Goal: Task Accomplishment & Management: Complete application form

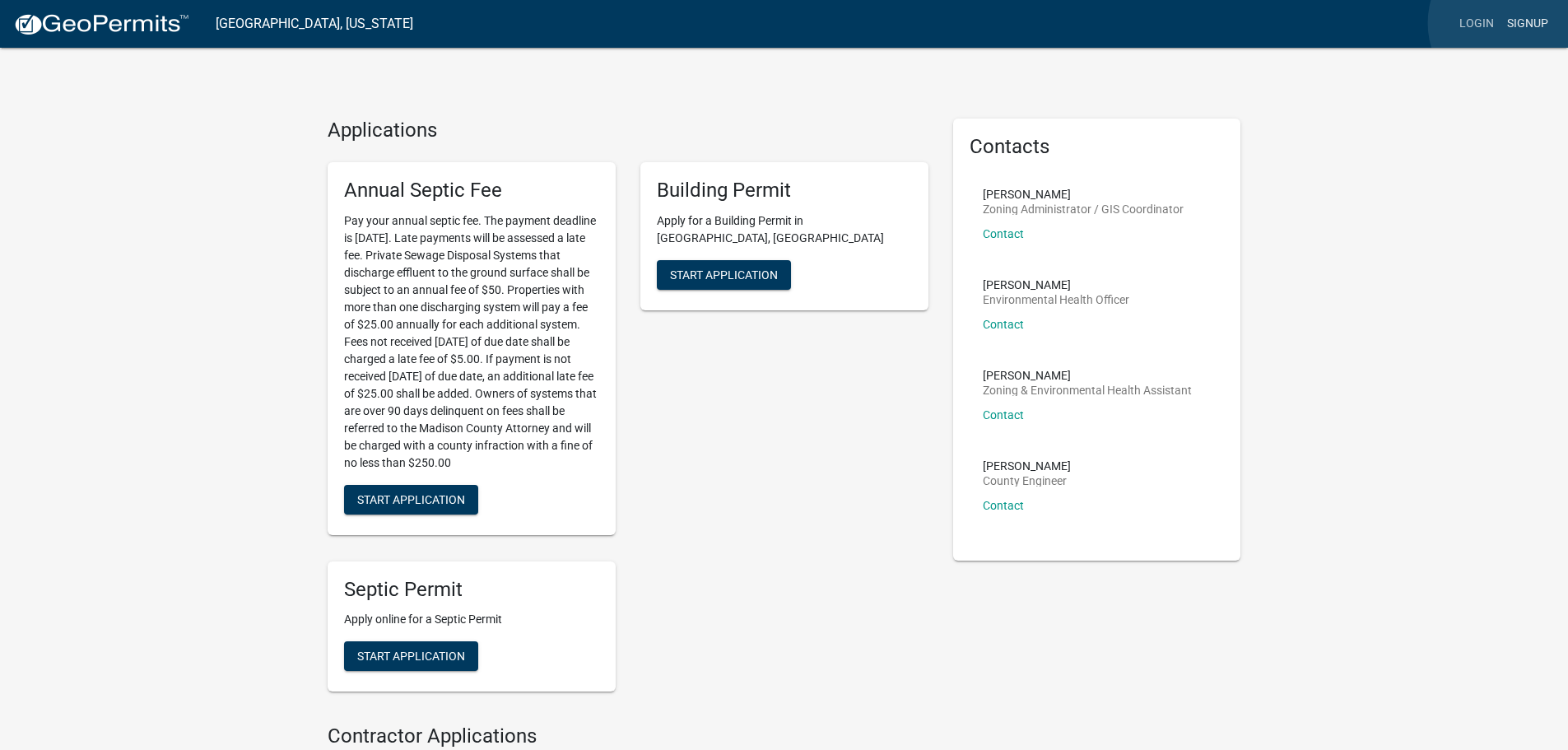
click at [1512, 23] on link "Signup" at bounding box center [1528, 23] width 55 height 31
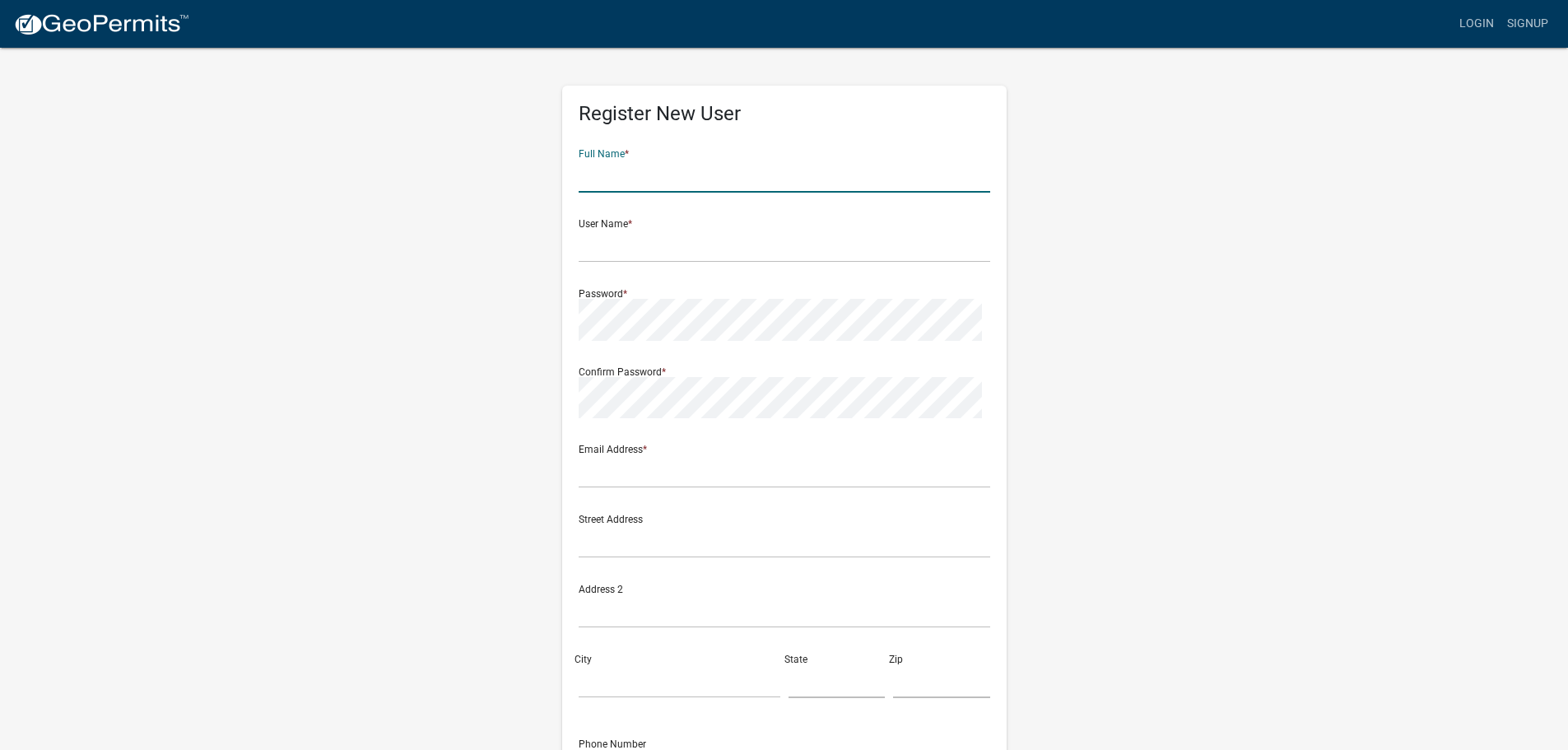
click at [597, 193] on input "text" at bounding box center [784, 176] width 412 height 34
type input "[PERSON_NAME]"
click at [629, 263] on input "text" at bounding box center [784, 246] width 412 height 34
type input "[PERSON_NAME][EMAIL_ADDRESS][PERSON_NAME][DOMAIN_NAME]"
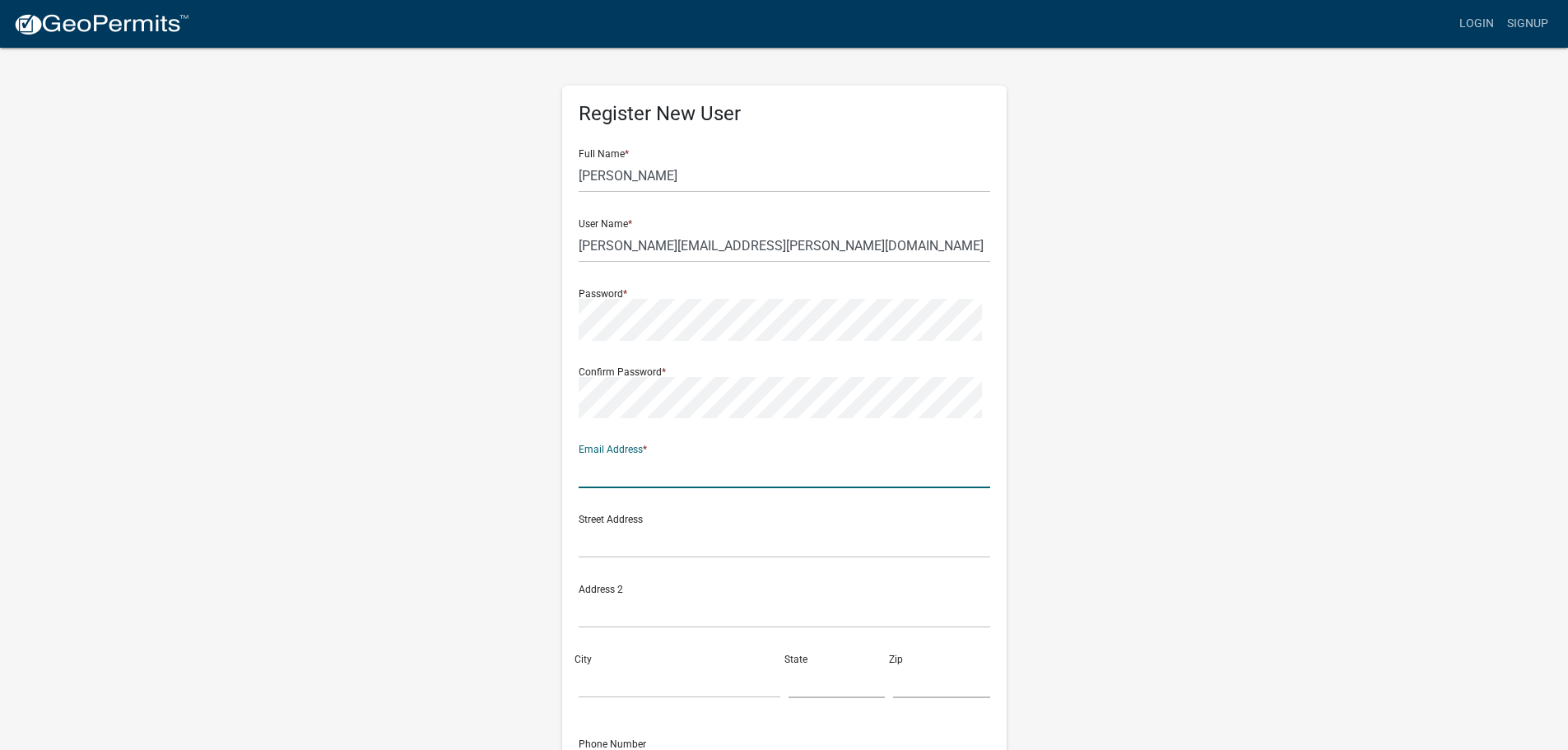
click at [629, 488] on input "text" at bounding box center [784, 472] width 412 height 34
type input "[PERSON_NAME][EMAIL_ADDRESS][PERSON_NAME][DOMAIN_NAME]"
click at [656, 558] on input "text" at bounding box center [784, 542] width 412 height 34
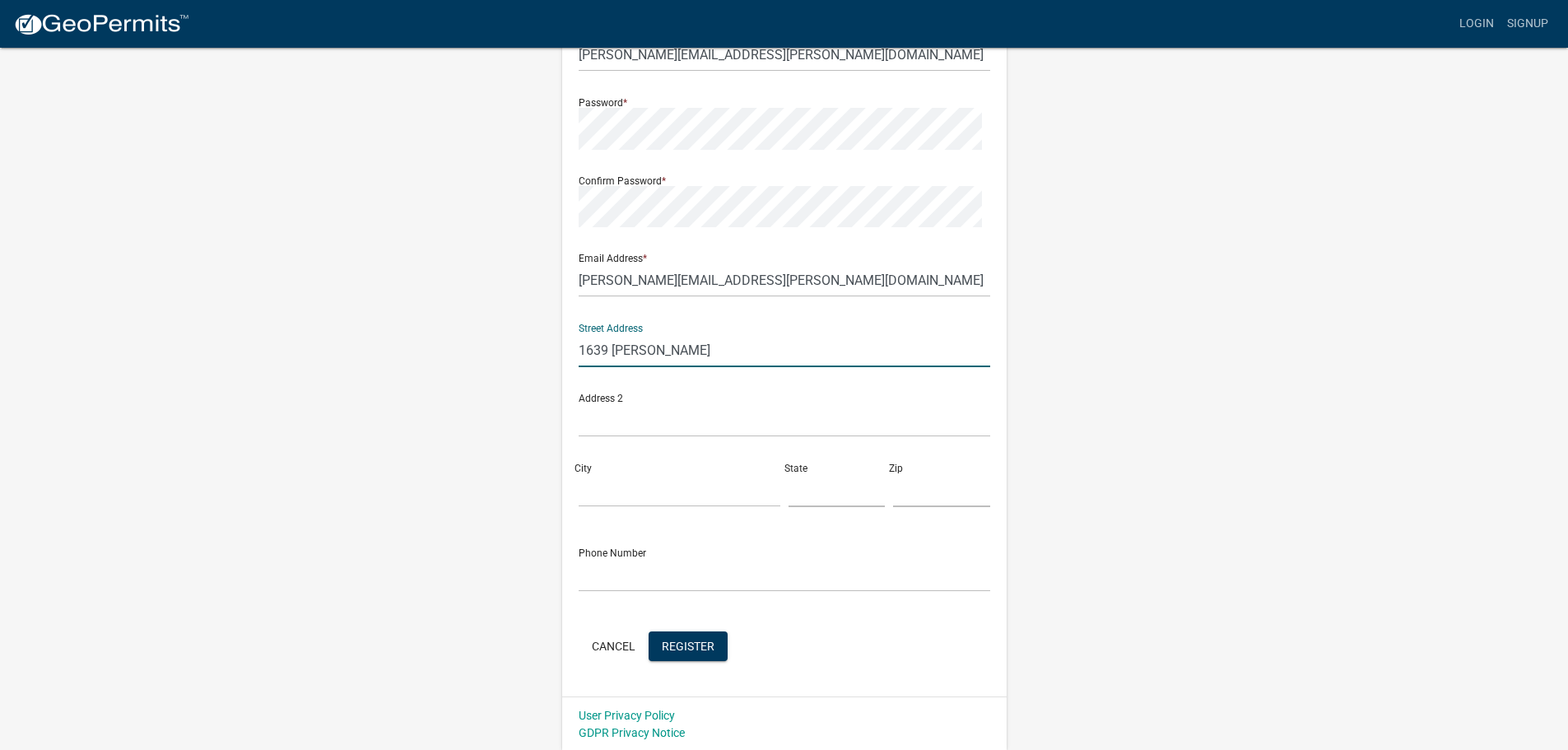
scroll to position [220, 0]
type input "1639 [PERSON_NAME]"
click at [608, 506] on input "City" at bounding box center [679, 489] width 202 height 34
type input "Van Meter"
click at [801, 506] on input "text" at bounding box center [837, 489] width 97 height 34
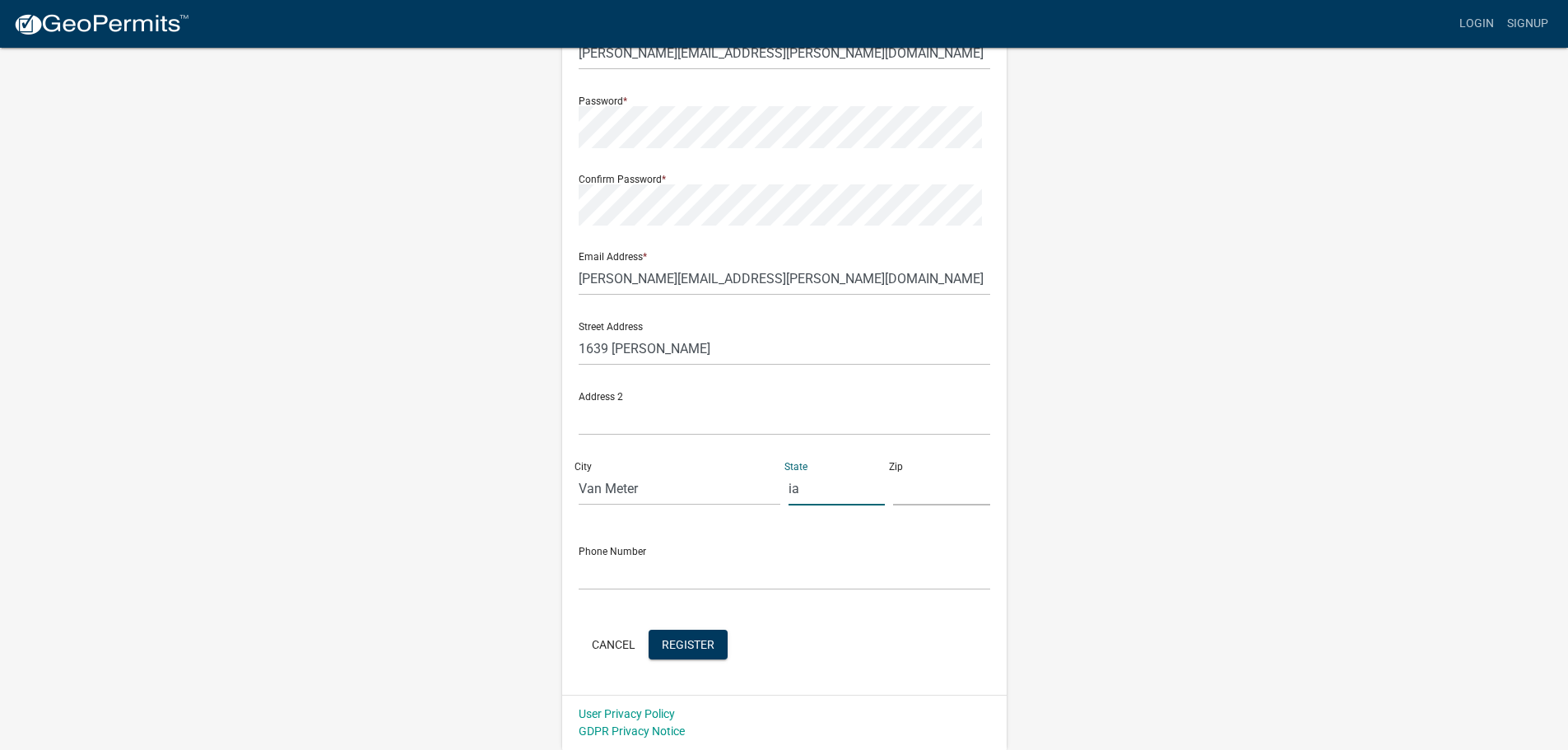
type input "i"
type input "IA"
click at [910, 506] on input "text" at bounding box center [942, 489] width 97 height 34
type input "50261"
drag, startPoint x: 599, startPoint y: 705, endPoint x: 610, endPoint y: 699, distance: 12.5
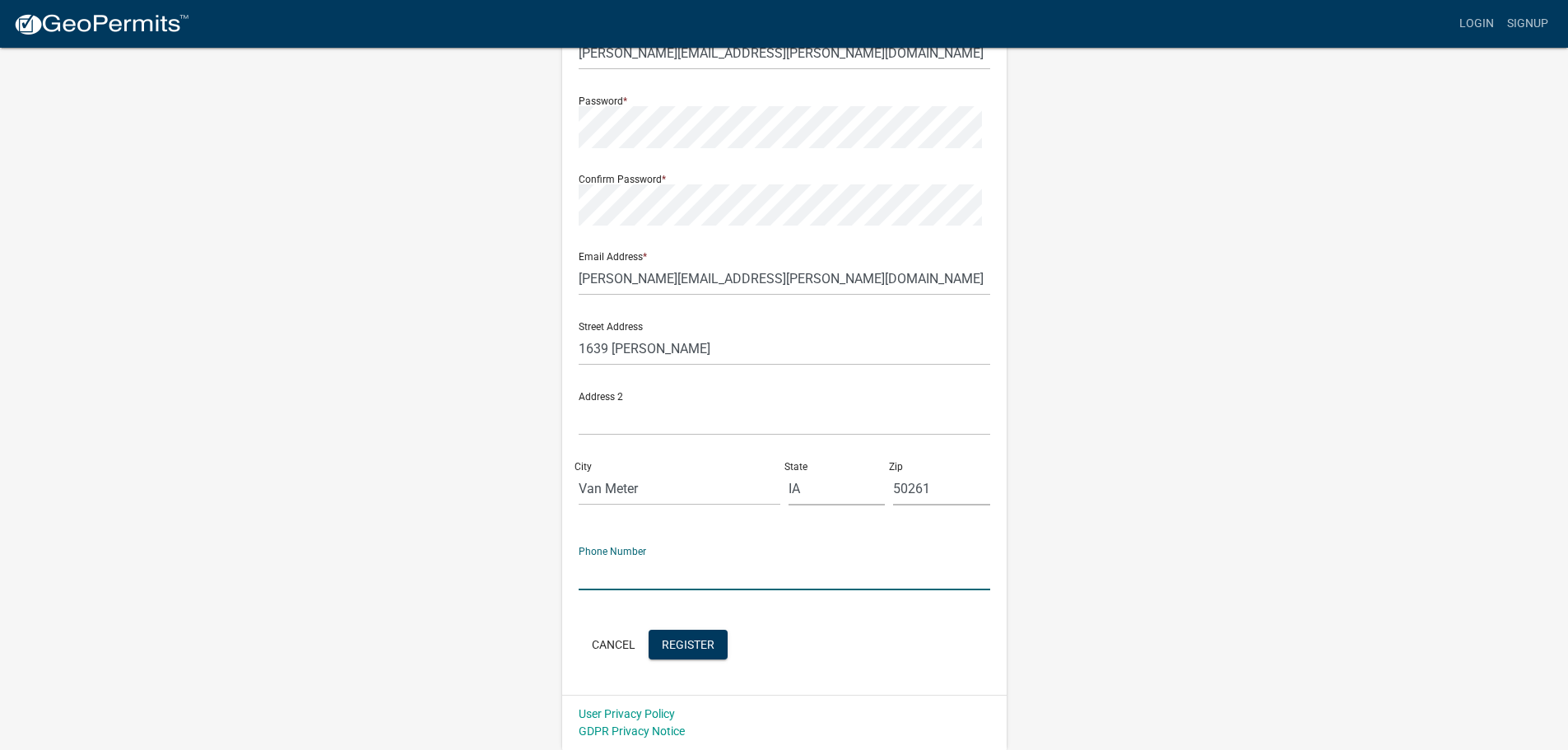
click at [605, 590] on input "text" at bounding box center [784, 573] width 412 height 34
type input "5159794341"
click at [715, 638] on span "Register" at bounding box center [688, 644] width 53 height 13
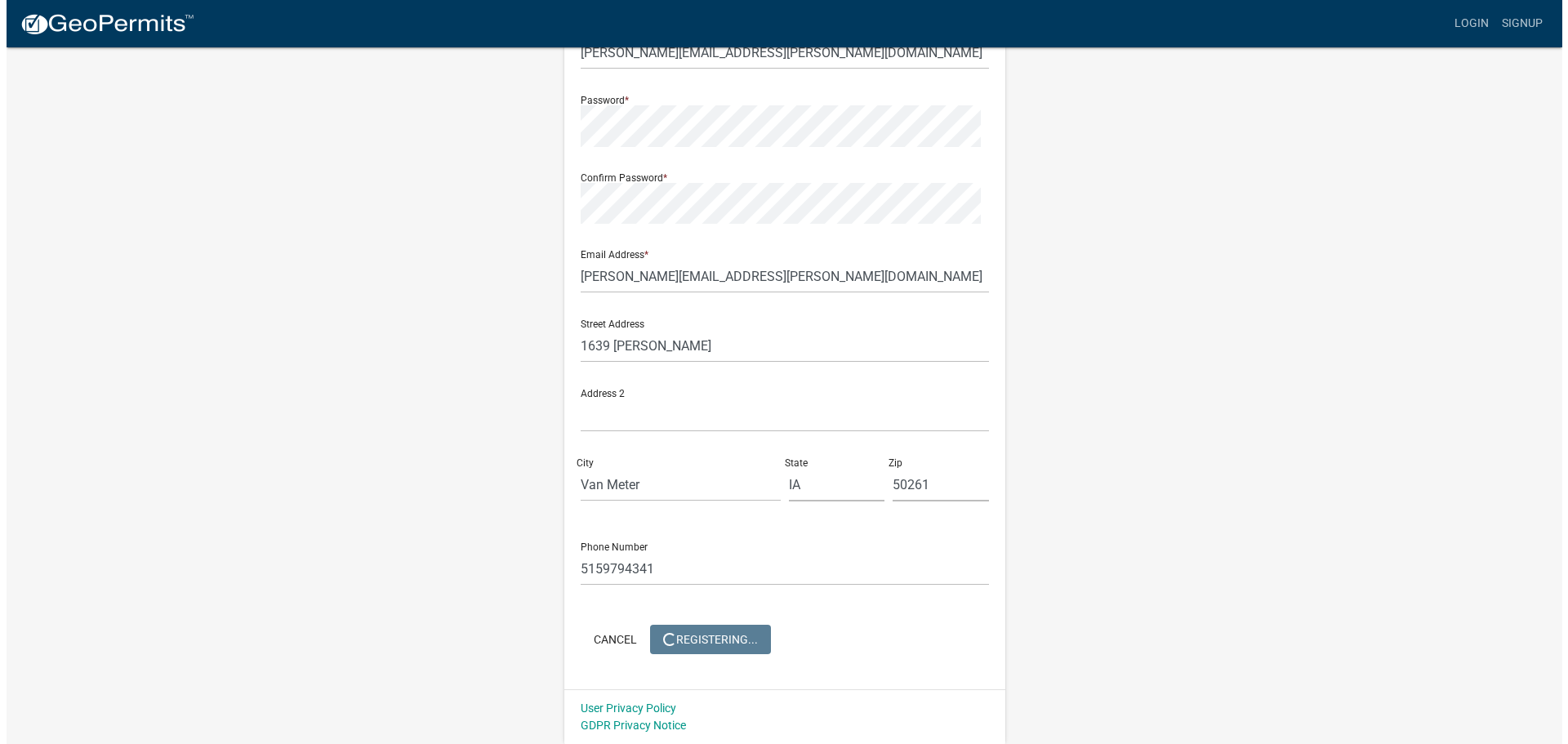
scroll to position [0, 0]
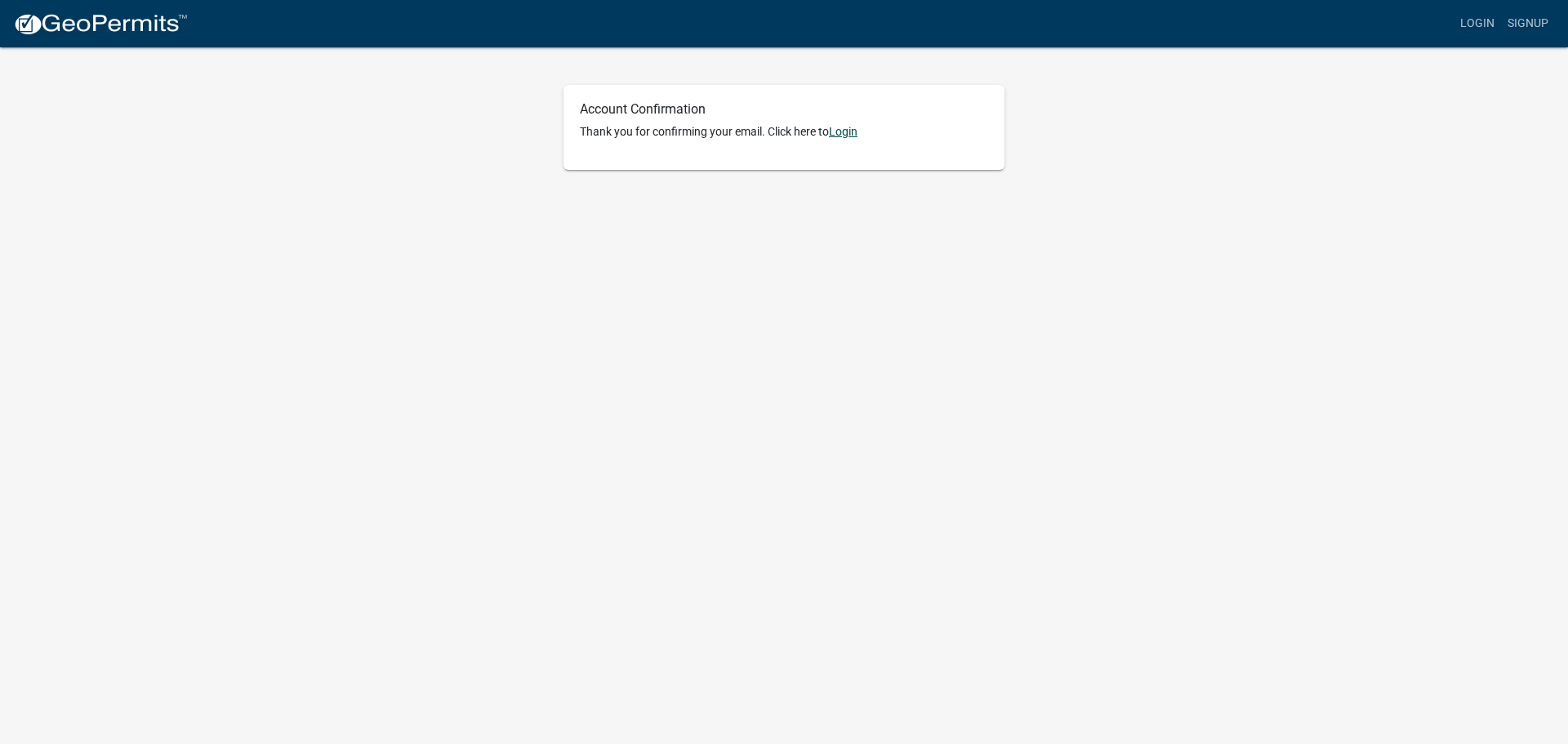
click at [858, 138] on link "Login" at bounding box center [844, 131] width 28 height 13
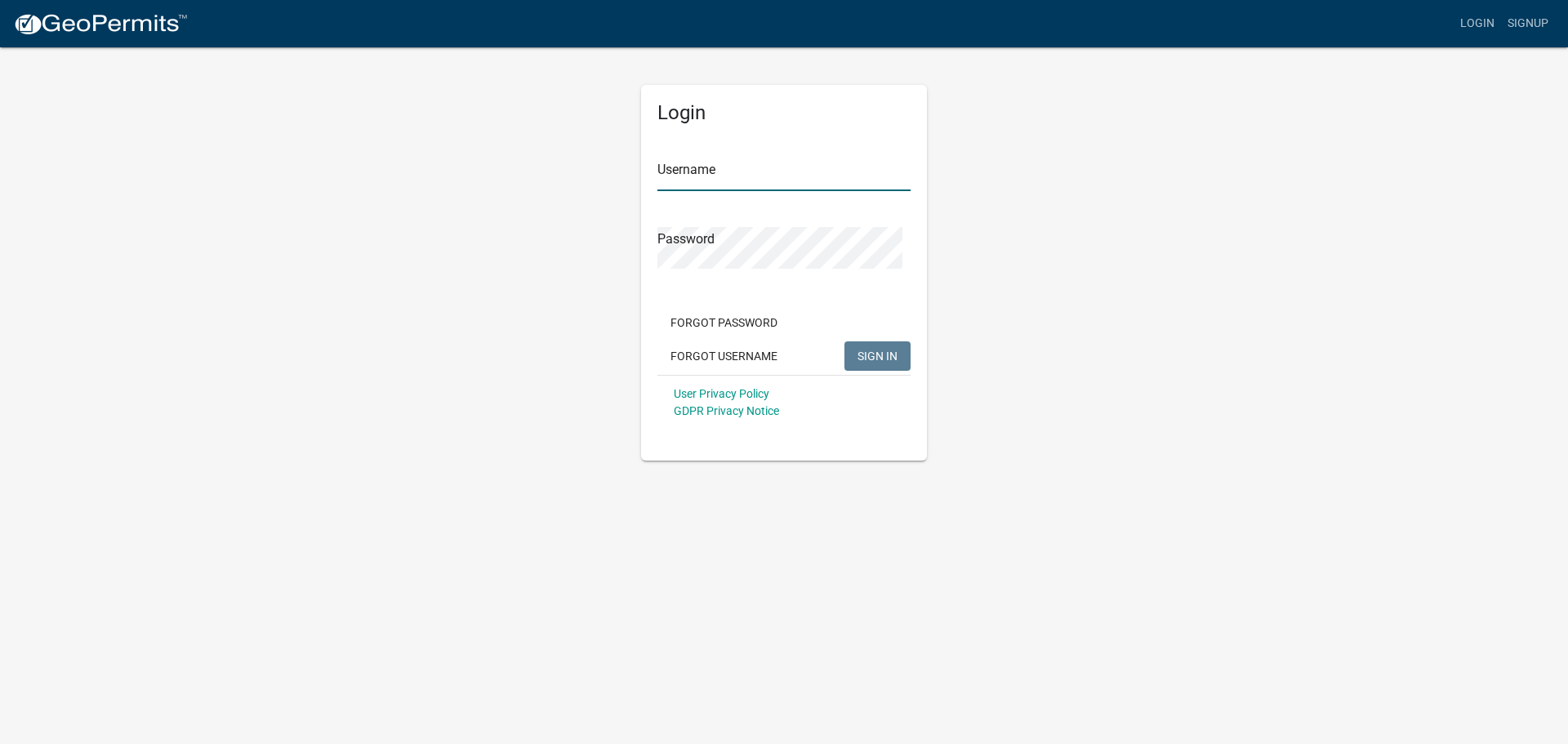
type input "[PERSON_NAME][EMAIL_ADDRESS][PERSON_NAME][DOMAIN_NAME]"
click at [876, 362] on span "SIGN IN" at bounding box center [877, 355] width 40 height 13
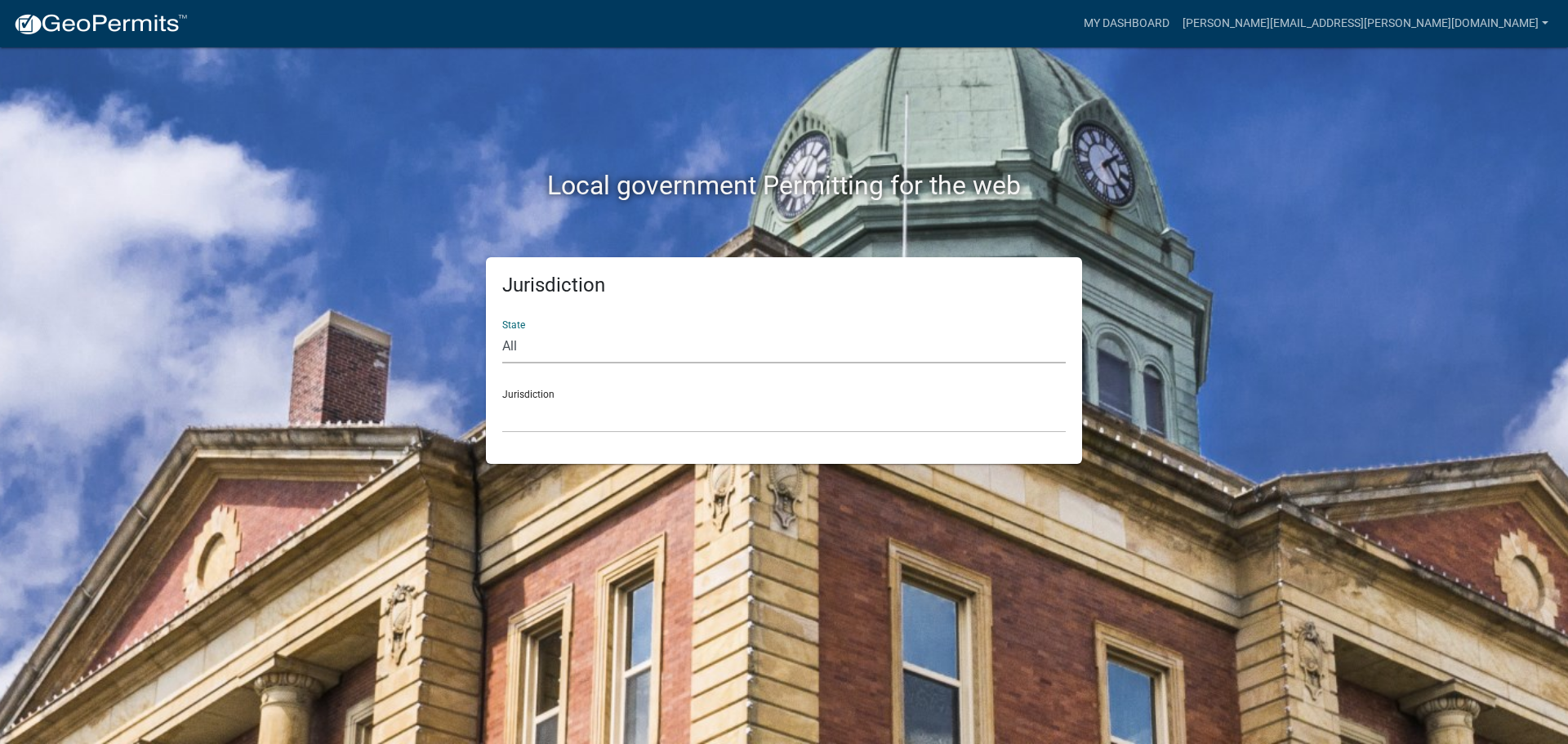
click at [563, 363] on select "All [US_STATE] [US_STATE] [US_STATE] [US_STATE] [US_STATE] [US_STATE] [US_STATE…" at bounding box center [783, 347] width 563 height 34
select select "[US_STATE]"
click at [506, 357] on select "All [US_STATE] [US_STATE] [US_STATE] [US_STATE] [US_STATE] [US_STATE] [US_STATE…" at bounding box center [783, 347] width 563 height 34
click at [577, 433] on select "[GEOGRAPHIC_DATA], [US_STATE] [GEOGRAPHIC_DATA], [US_STATE] [GEOGRAPHIC_DATA], …" at bounding box center [783, 416] width 563 height 34
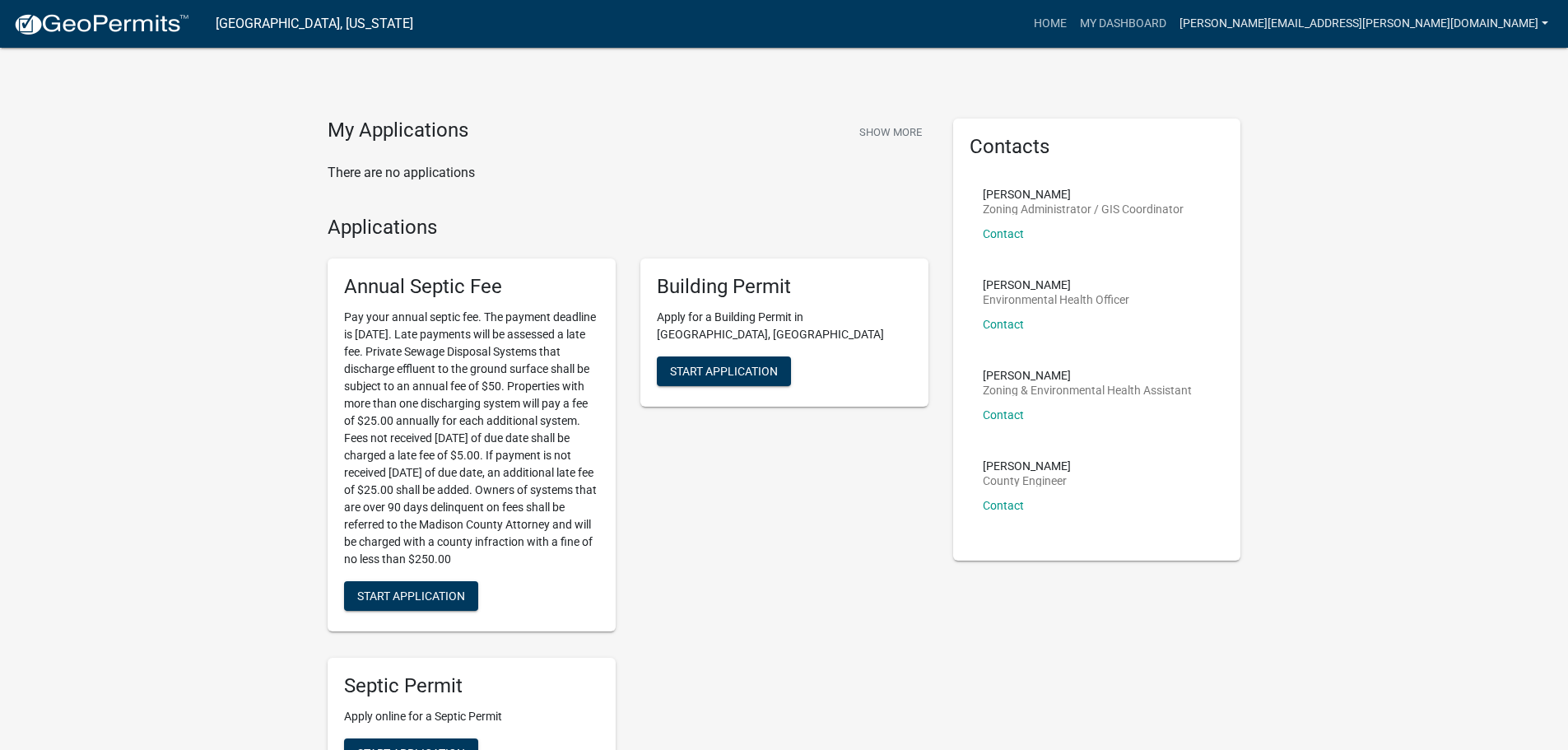
click at [1537, 28] on link "[PERSON_NAME][EMAIL_ADDRESS][PERSON_NAME][DOMAIN_NAME]" at bounding box center [1364, 23] width 382 height 31
click at [1173, 33] on link "My Dashboard" at bounding box center [1123, 23] width 100 height 31
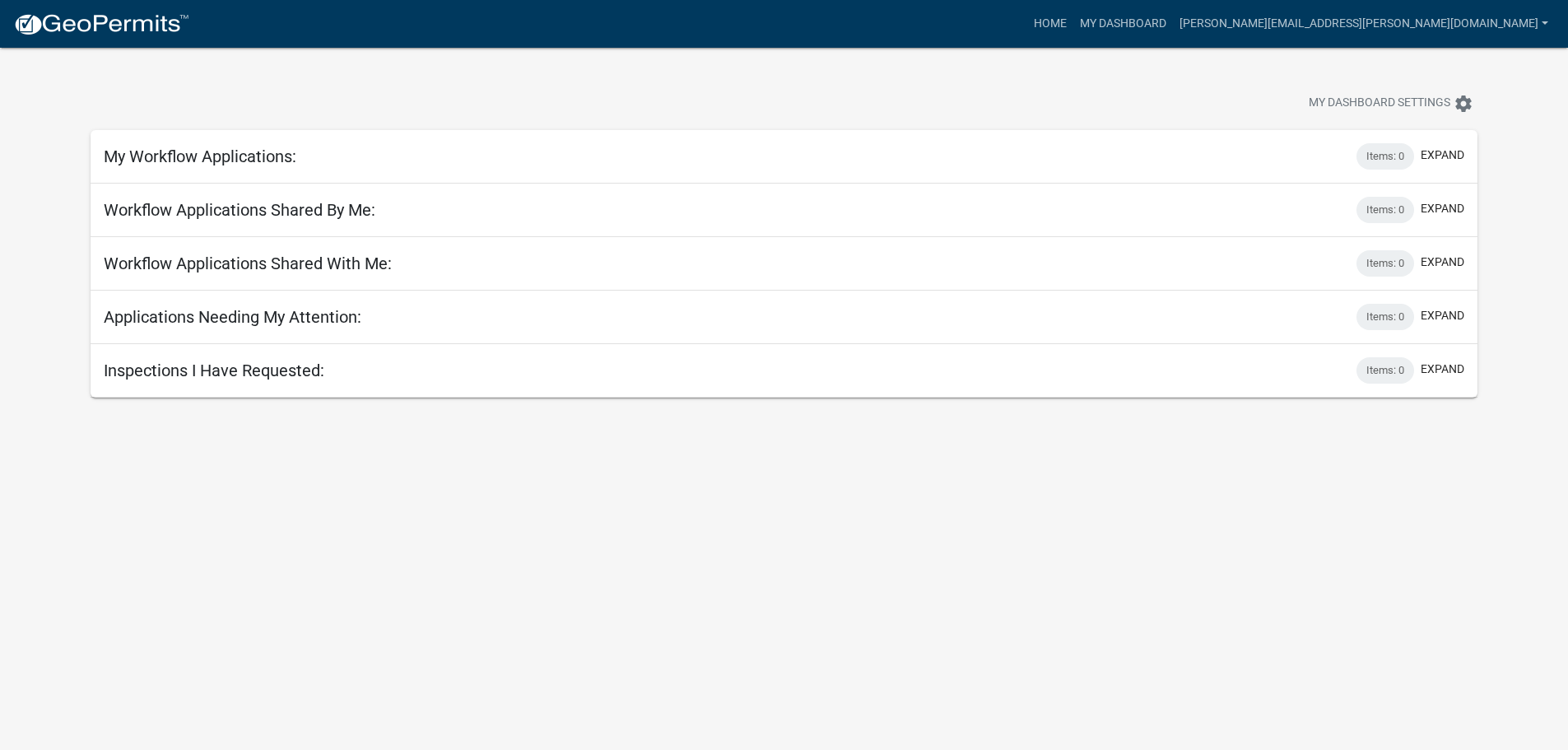
click at [245, 380] on h5 "Inspections I Have Requested:" at bounding box center [214, 371] width 221 height 20
click at [362, 327] on h5 "Applications Needing My Attention:" at bounding box center [232, 317] width 257 height 20
click at [392, 274] on h5 "Workflow Applications Shared With Me:" at bounding box center [248, 264] width 288 height 20
click at [1173, 23] on link "My Dashboard" at bounding box center [1123, 23] width 100 height 31
click at [1074, 31] on link "Home" at bounding box center [1050, 23] width 46 height 31
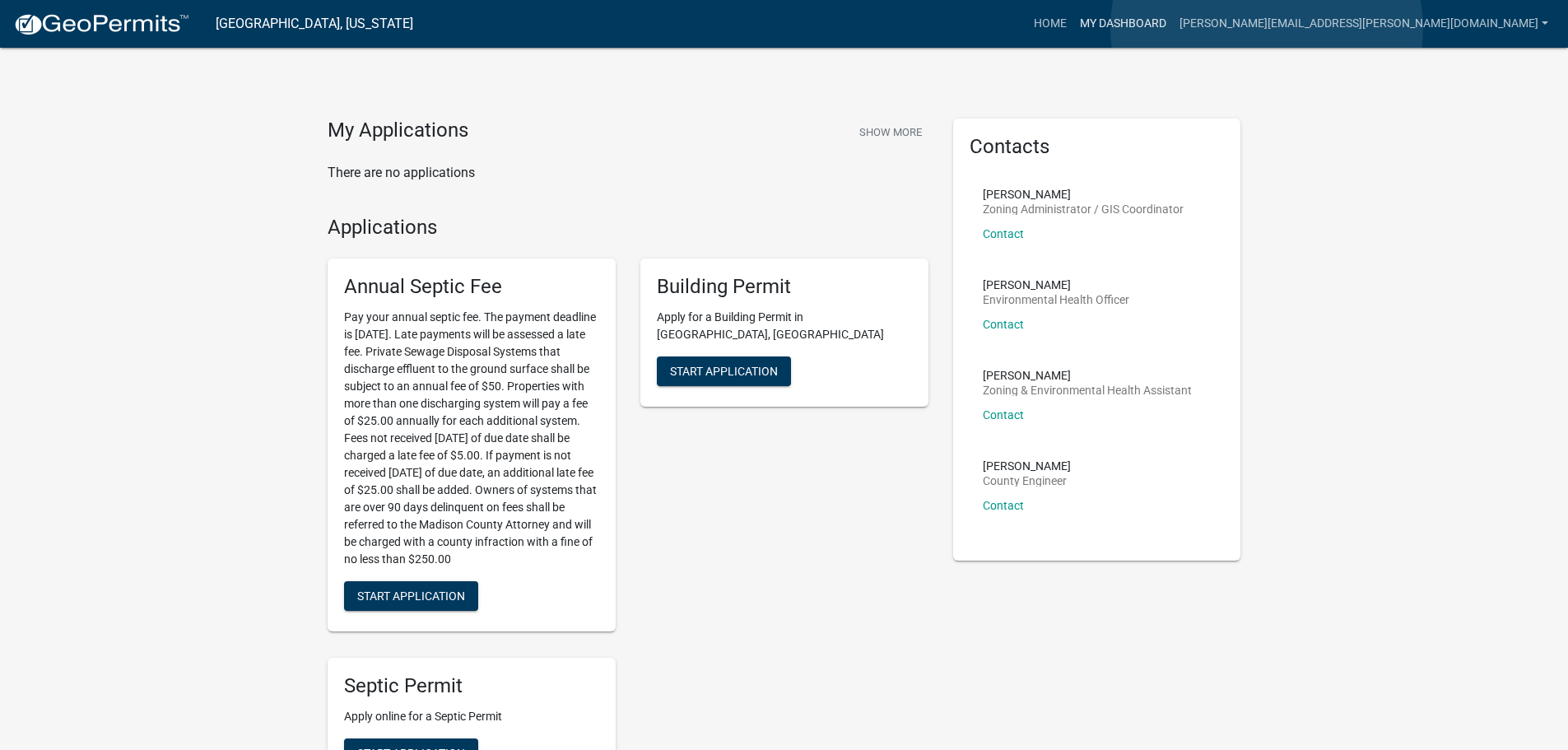
click at [1173, 28] on link "My Dashboard" at bounding box center [1123, 23] width 100 height 31
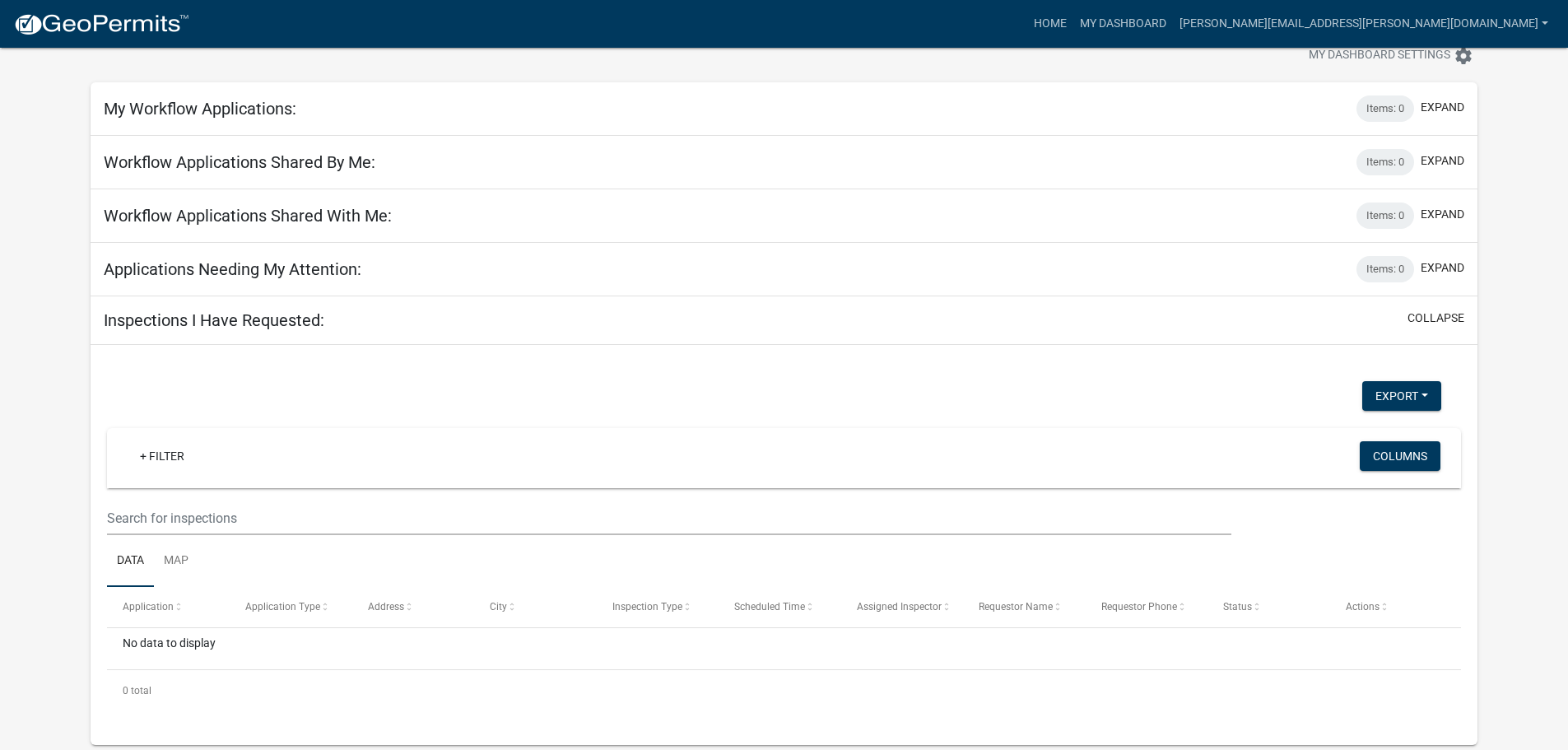
scroll to position [172, 0]
click at [1408, 381] on button "Export" at bounding box center [1402, 396] width 79 height 30
click at [1054, 381] on div "Export Excel Format (.xlsx) CSV Format (.csv)" at bounding box center [774, 398] width 1359 height 34
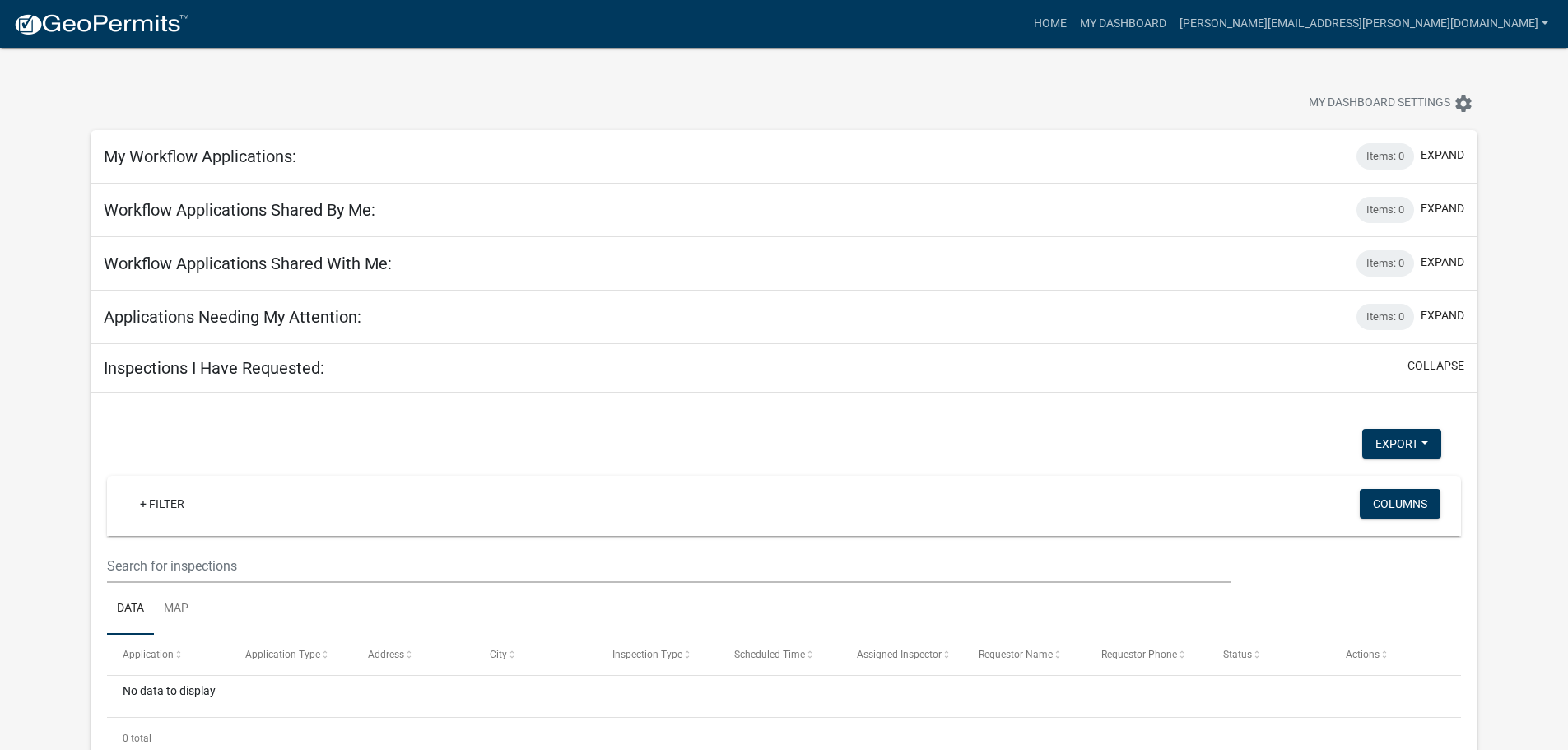
click at [296, 166] on h5 "My Workflow Applications:" at bounding box center [200, 156] width 193 height 20
click at [362, 274] on h5 "Workflow Applications Shared With Me:" at bounding box center [248, 264] width 288 height 20
click at [362, 327] on h5 "Applications Needing My Attention:" at bounding box center [232, 317] width 257 height 20
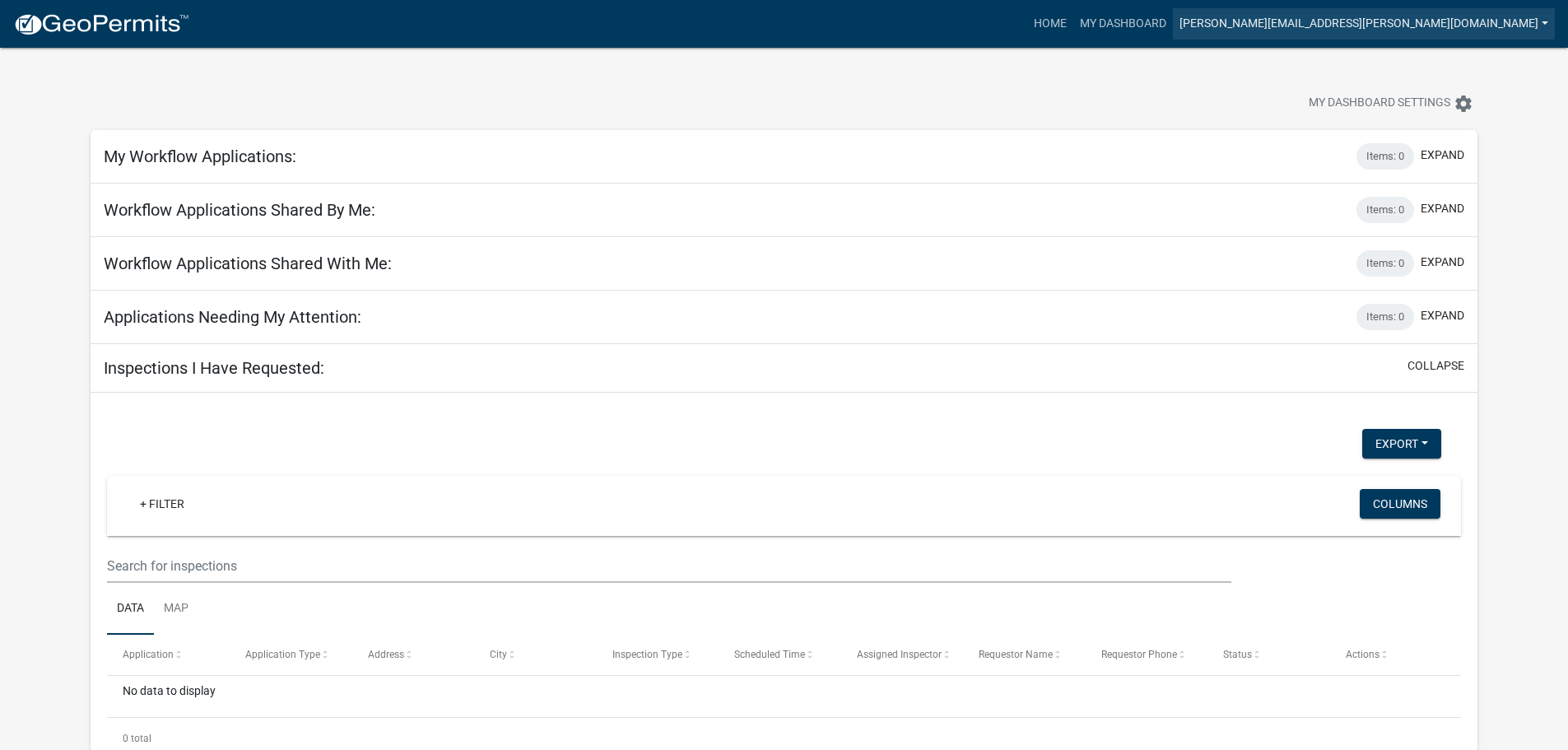
click at [1537, 25] on link "[PERSON_NAME][EMAIL_ADDRESS][PERSON_NAME][DOMAIN_NAME]" at bounding box center [1364, 23] width 382 height 31
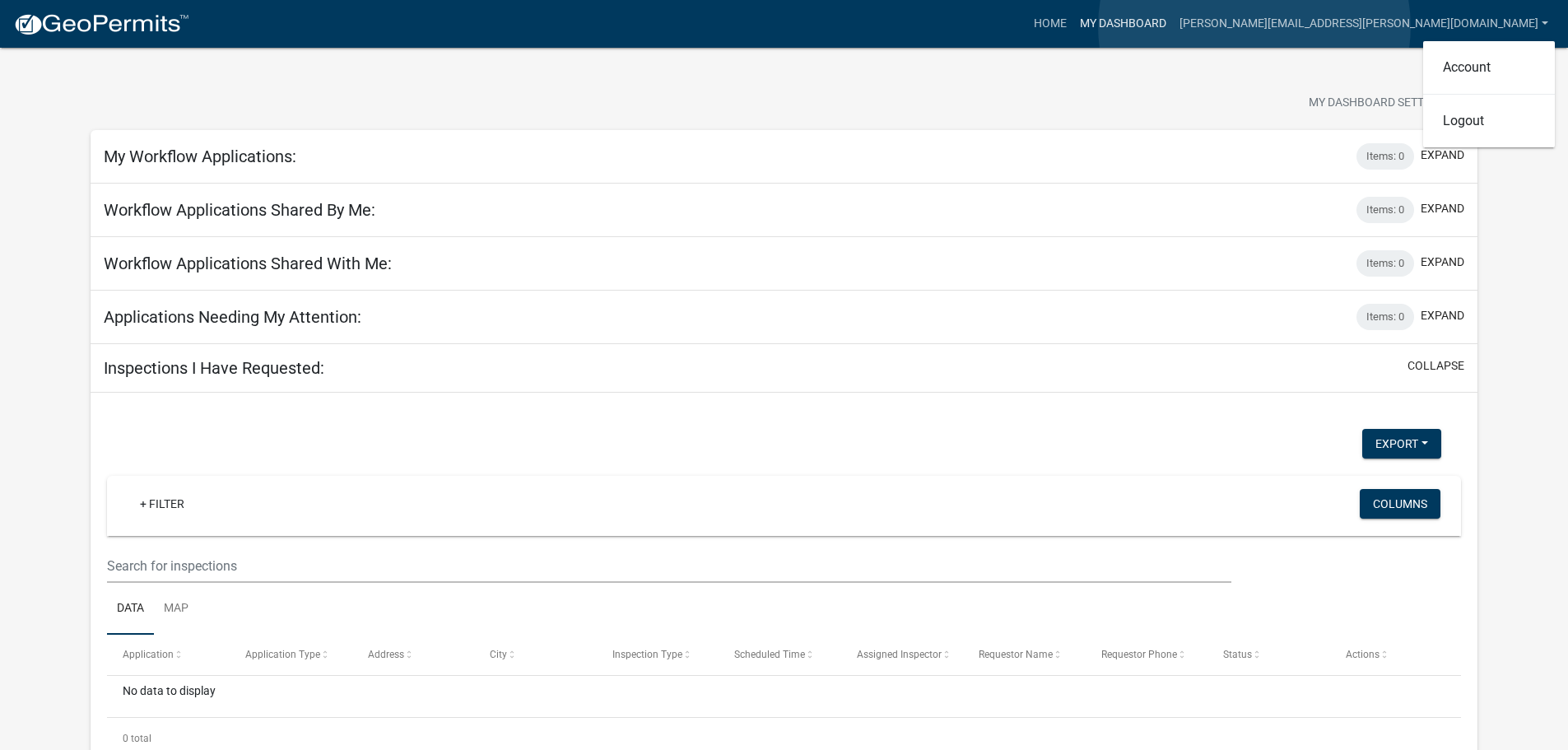
click at [1173, 26] on link "My Dashboard" at bounding box center [1123, 23] width 100 height 31
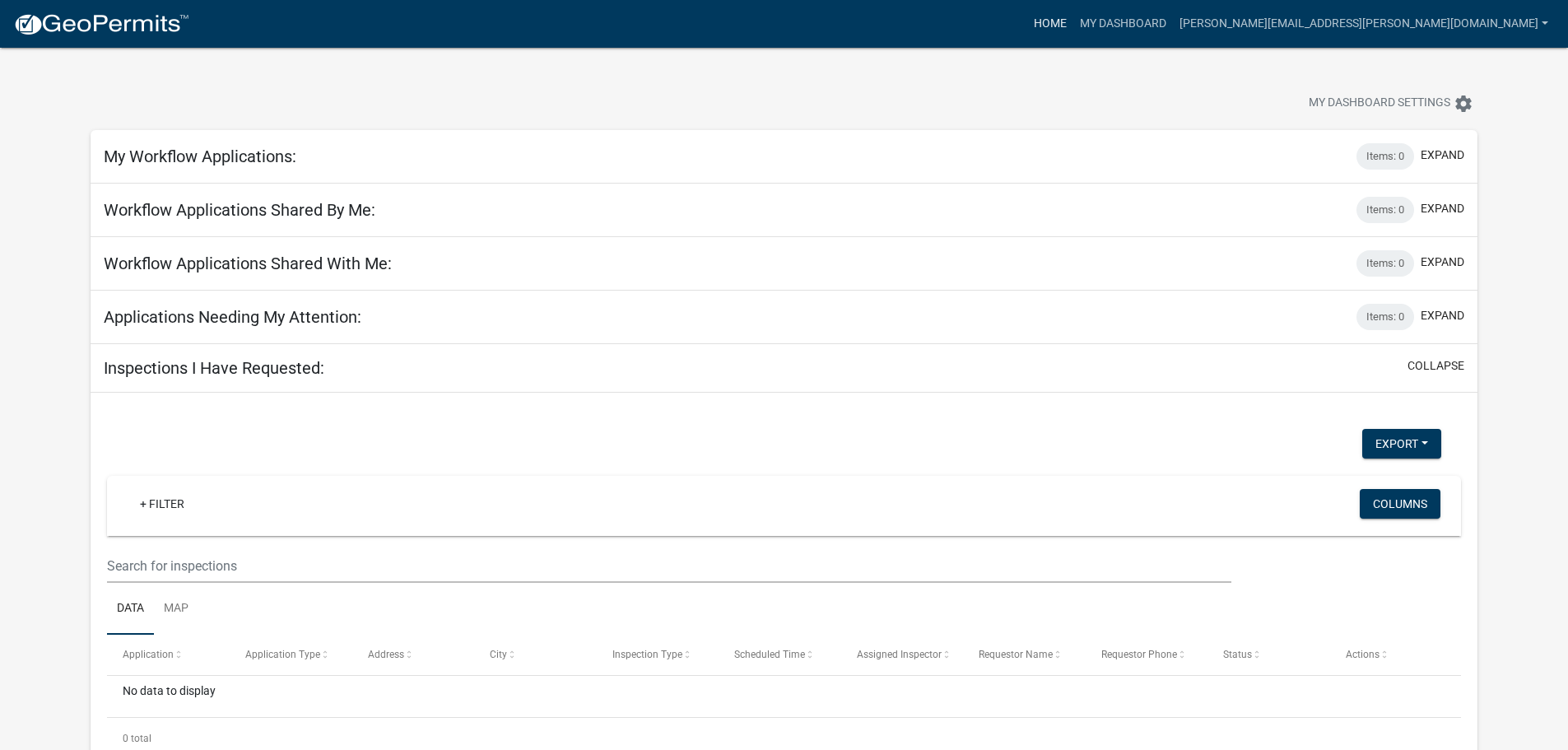
click at [1074, 30] on link "Home" at bounding box center [1050, 23] width 46 height 31
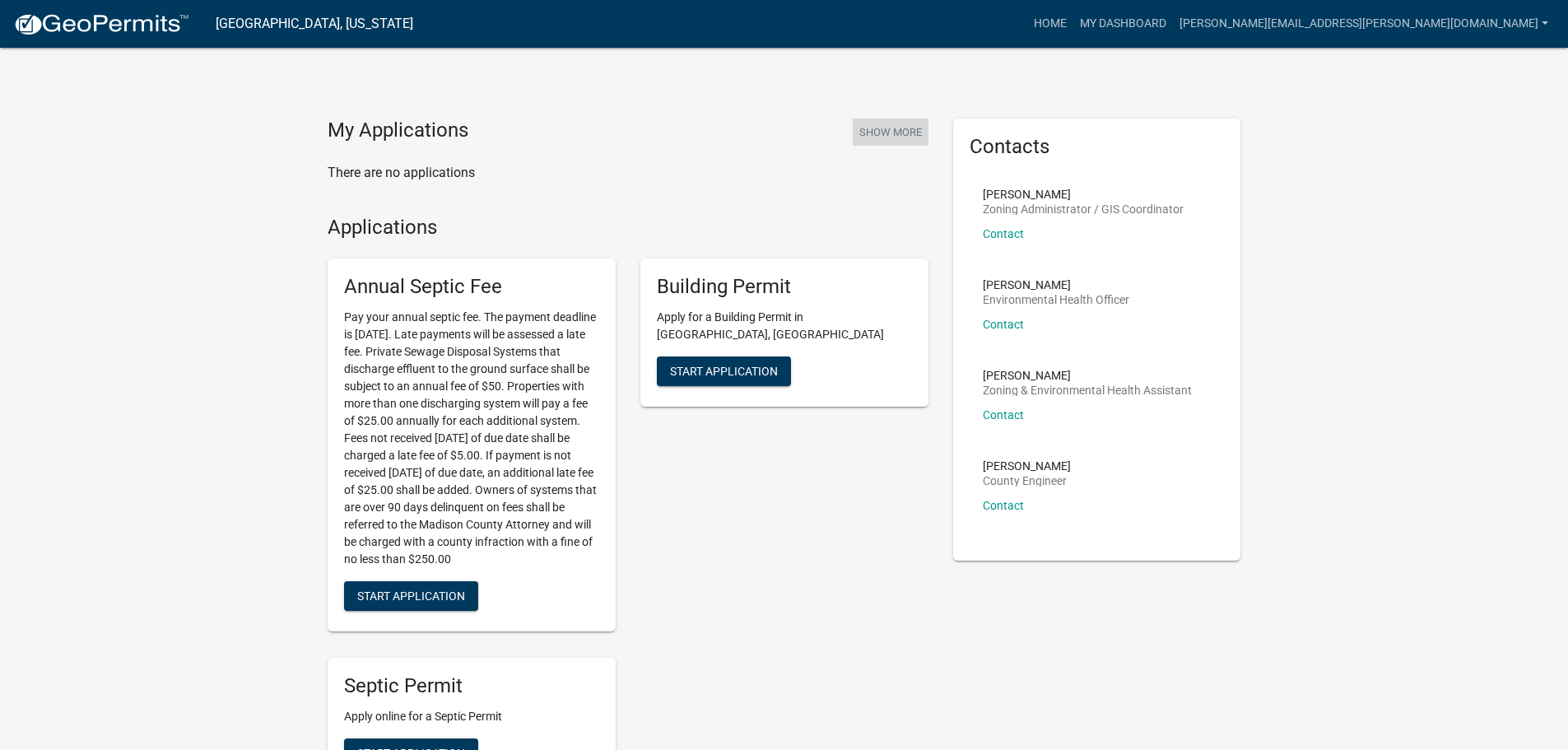
click at [867, 145] on button "Show More" at bounding box center [891, 132] width 75 height 27
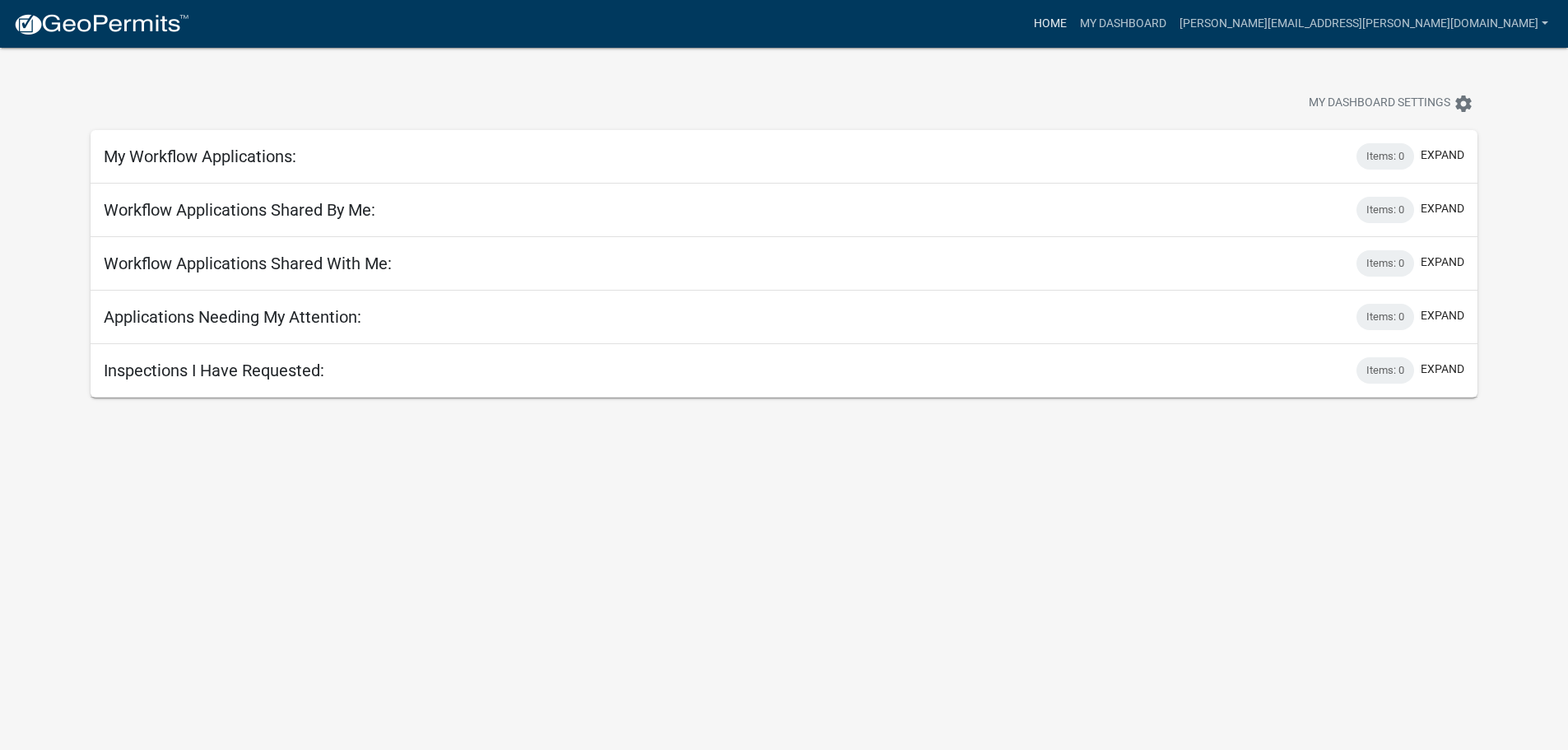
click at [1074, 22] on link "Home" at bounding box center [1050, 23] width 46 height 31
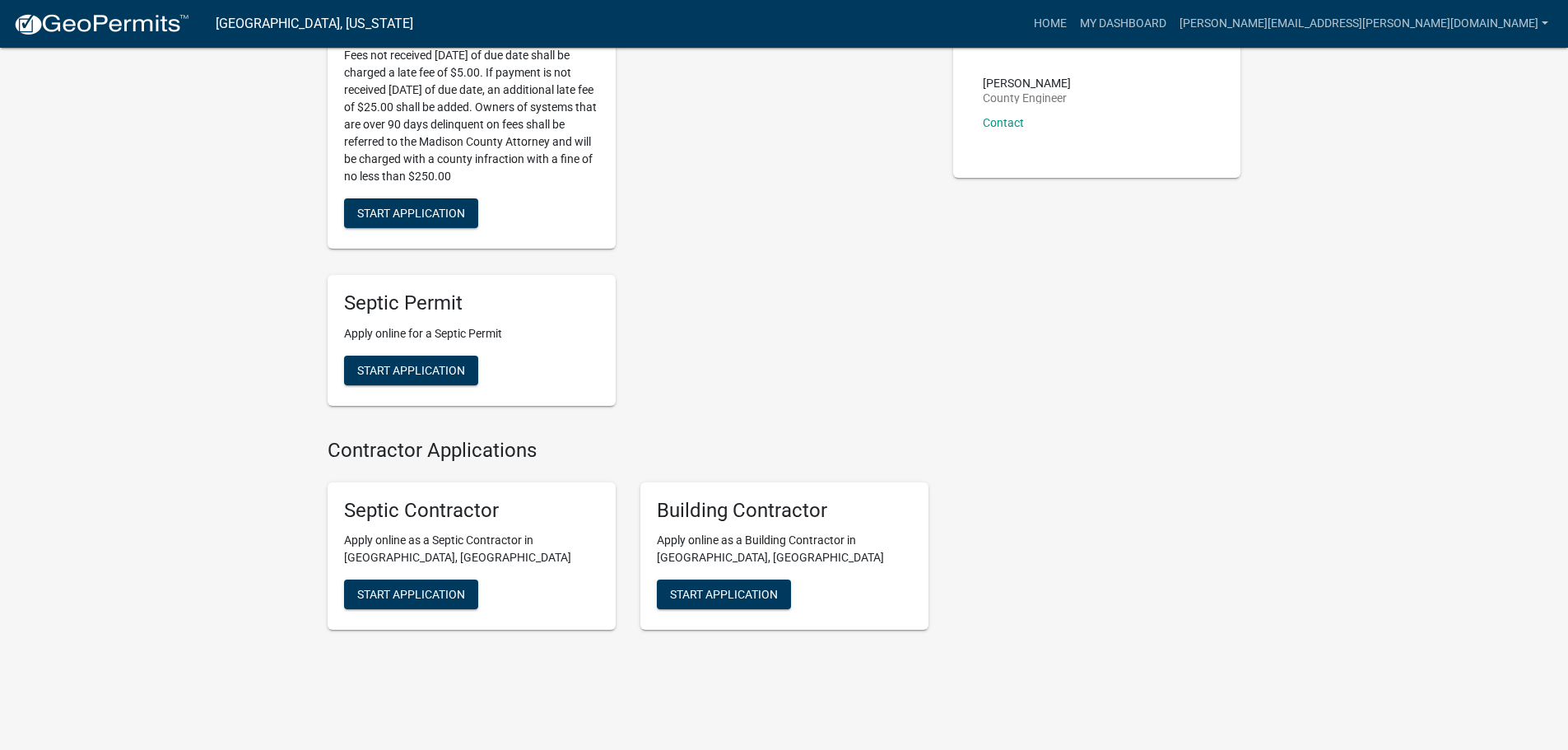
scroll to position [439, 0]
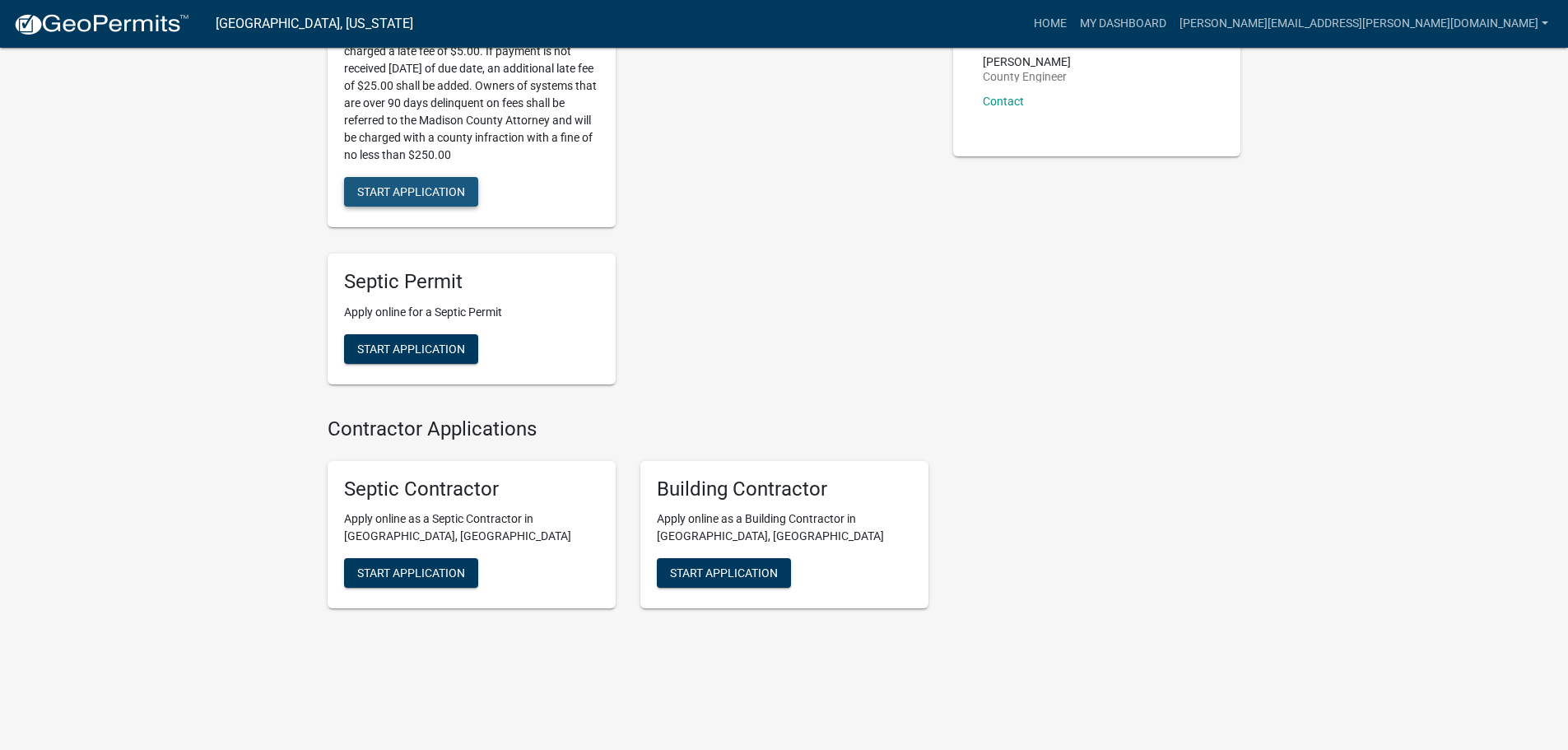
click at [466, 198] on span "Start Application" at bounding box center [411, 192] width 108 height 13
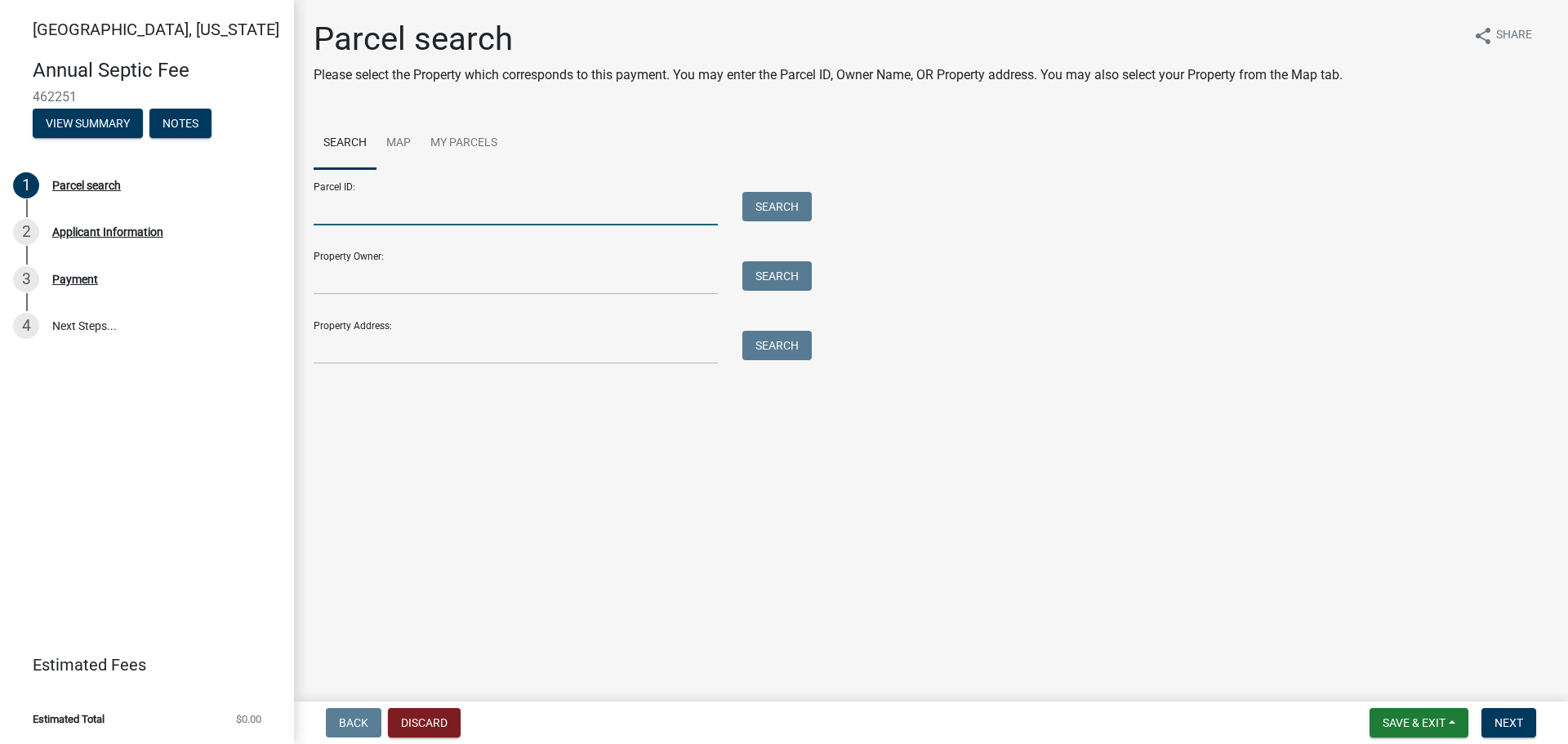
click at [376, 225] on input "Parcel ID:" at bounding box center [515, 209] width 404 height 34
click at [421, 170] on link "Map" at bounding box center [399, 143] width 44 height 53
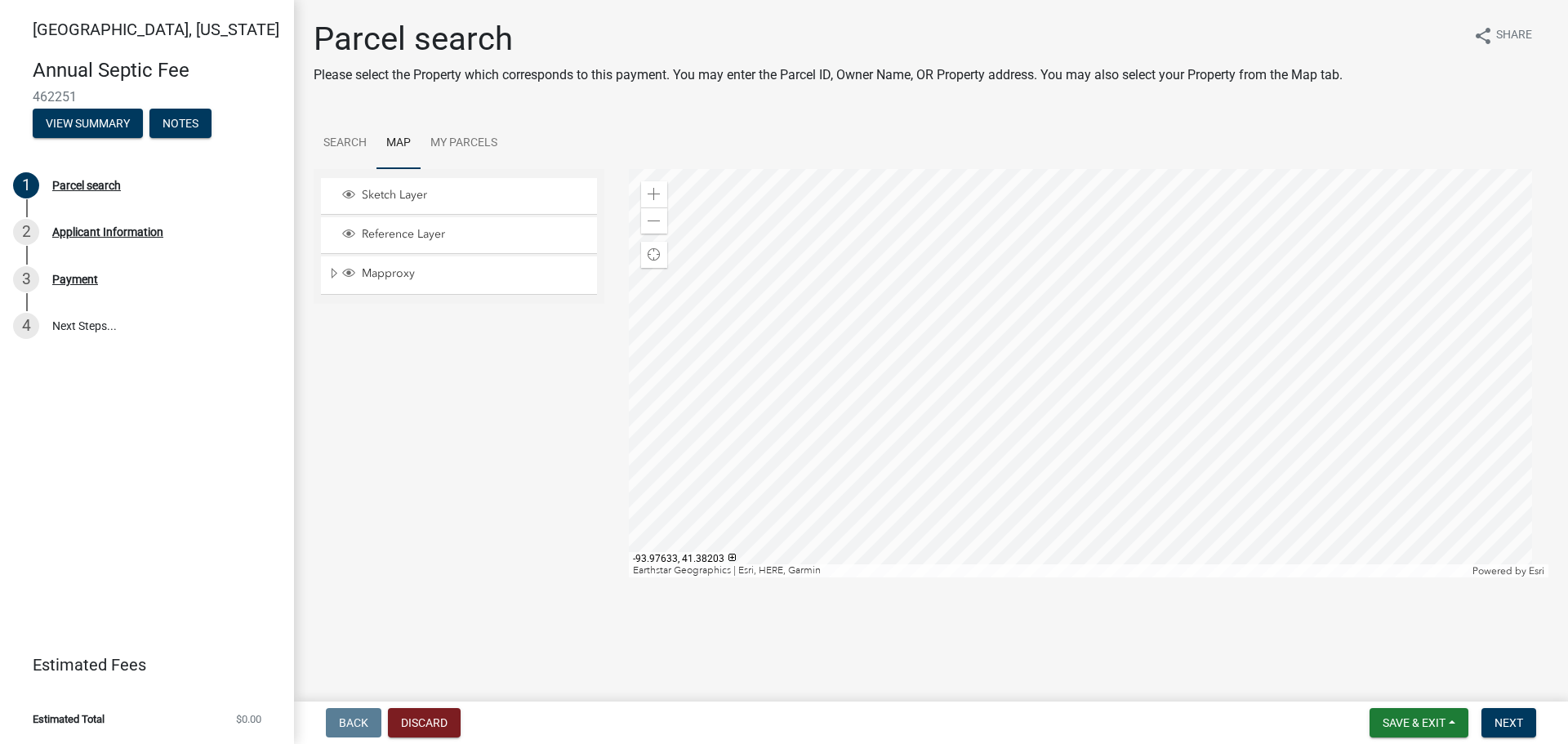
click at [1097, 392] on div at bounding box center [1089, 373] width 920 height 408
click at [507, 170] on link "My Parcels" at bounding box center [464, 143] width 86 height 53
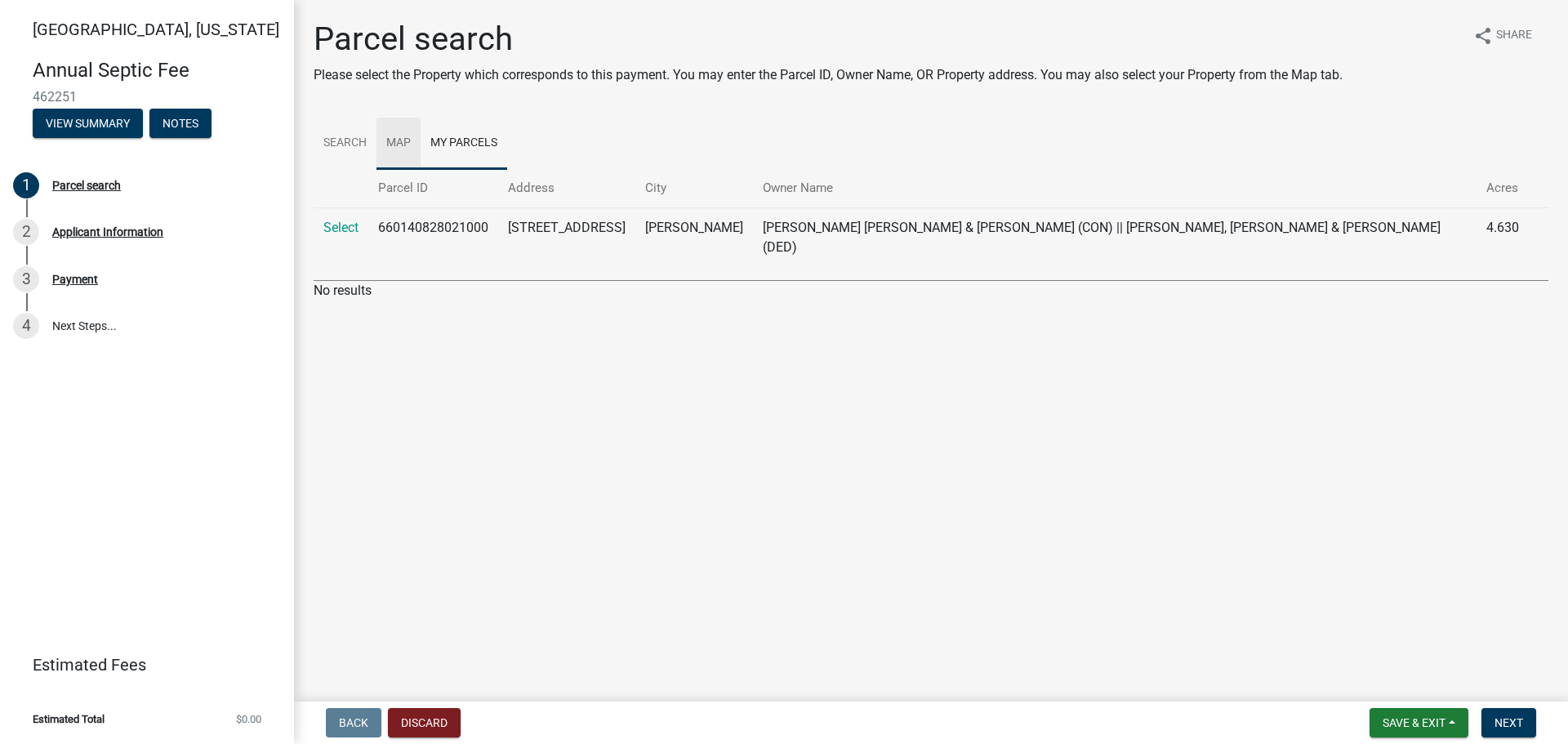
click at [421, 170] on link "Map" at bounding box center [399, 143] width 44 height 53
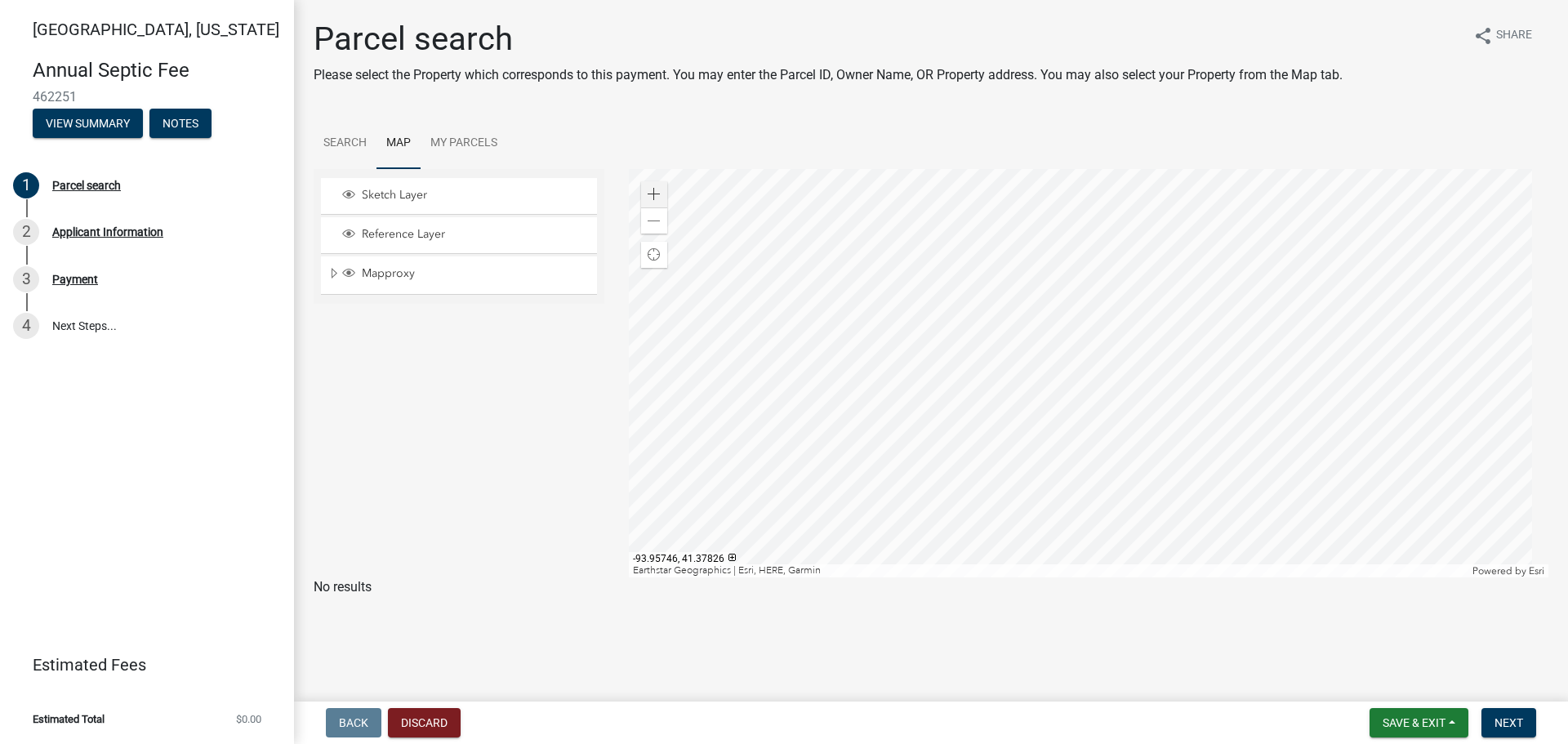
click at [1110, 396] on div at bounding box center [1089, 373] width 920 height 408
click at [360, 170] on link "Search" at bounding box center [344, 143] width 63 height 53
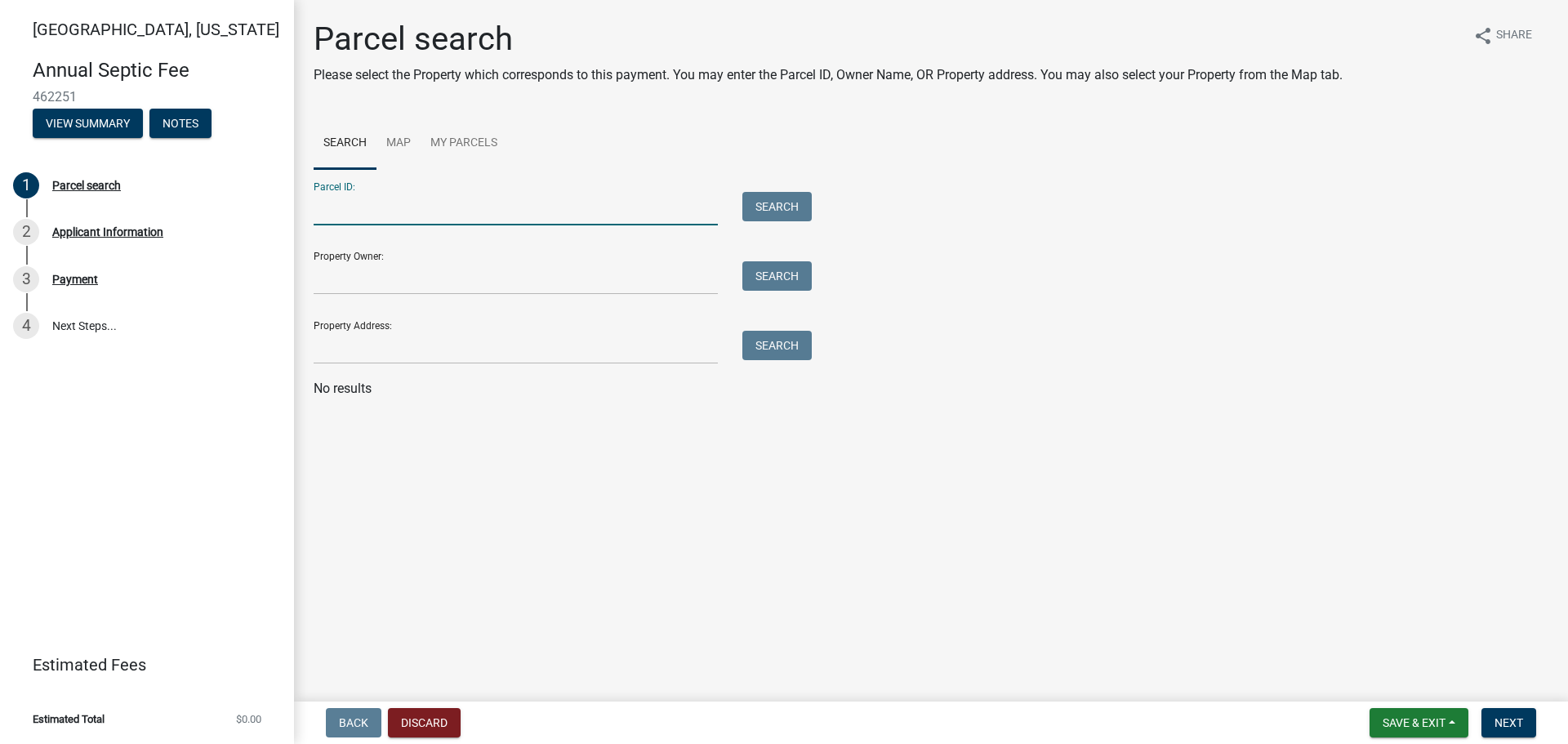
click at [376, 225] on input "Parcel ID:" at bounding box center [515, 209] width 404 height 34
click at [362, 295] on input "Property Owner:" at bounding box center [515, 279] width 404 height 34
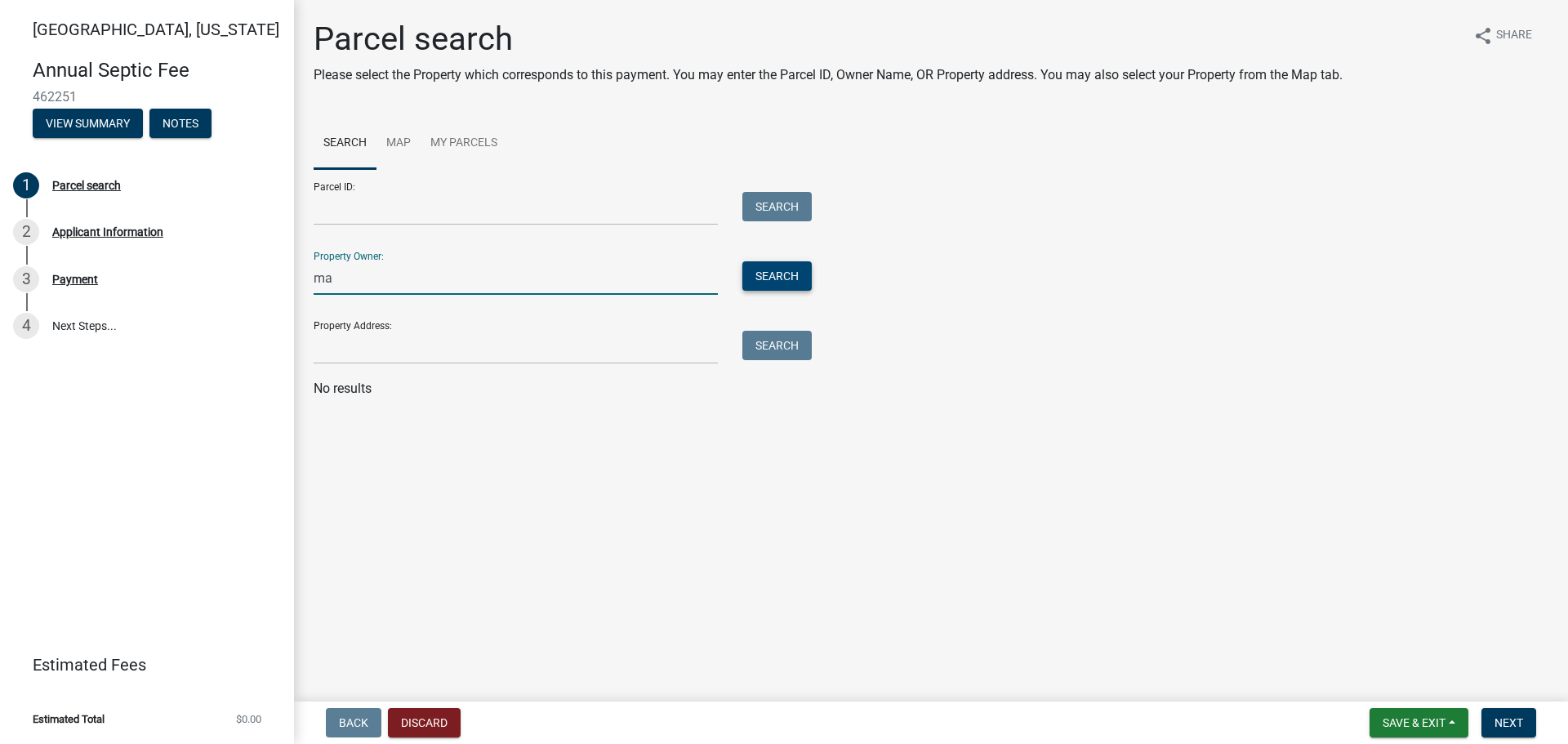
type input "m"
click at [337, 364] on input "Property Address:" at bounding box center [515, 348] width 404 height 34
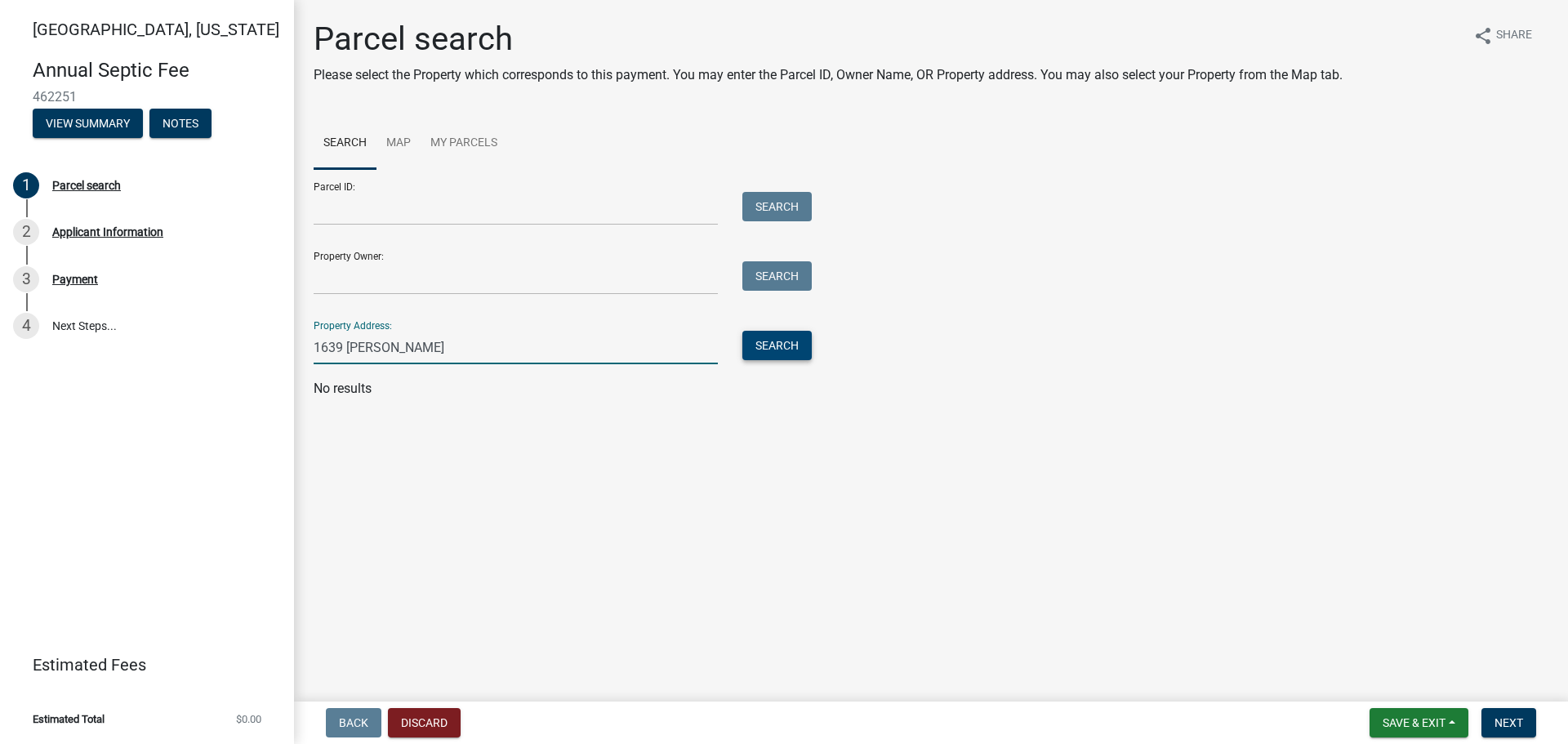
type input "1639 [PERSON_NAME]"
click at [781, 360] on button "Search" at bounding box center [777, 345] width 69 height 29
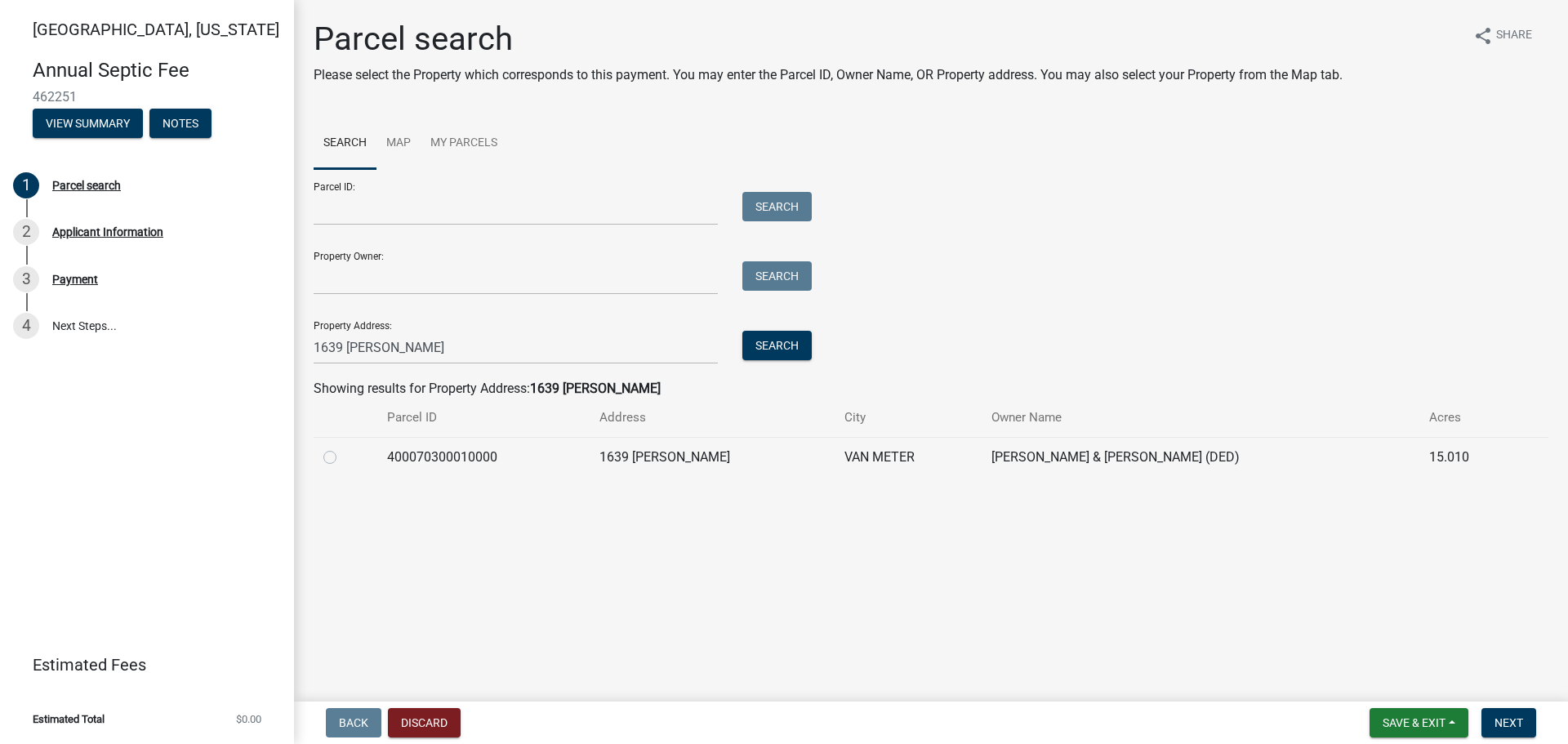
click at [343, 448] on label at bounding box center [343, 448] width 0 height 0
click at [346, 458] on input "radio" at bounding box center [348, 453] width 11 height 11
radio input "true"
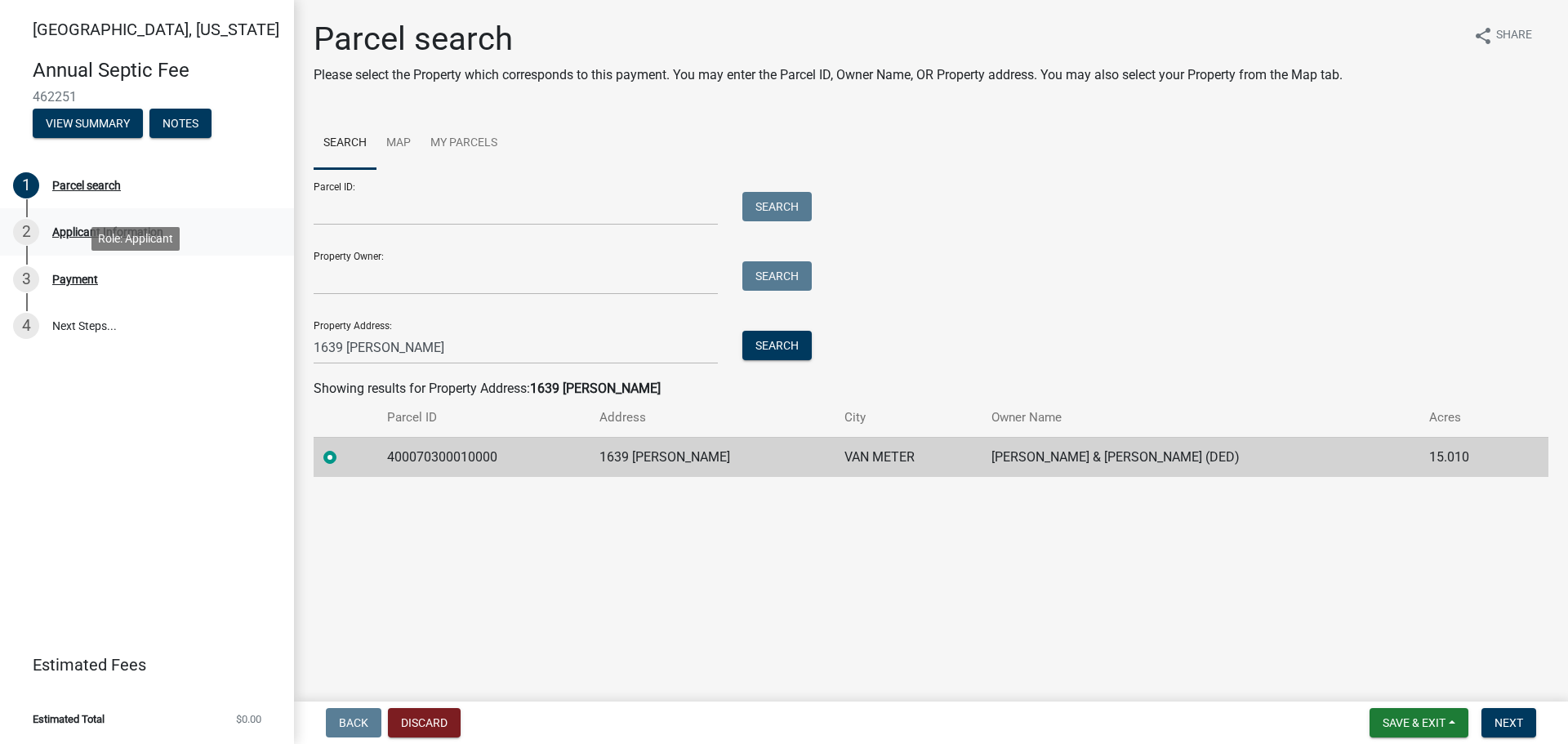
click at [163, 238] on div "Applicant Information" at bounding box center [108, 231] width 111 height 12
click at [1495, 716] on span "Next" at bounding box center [1509, 723] width 28 height 13
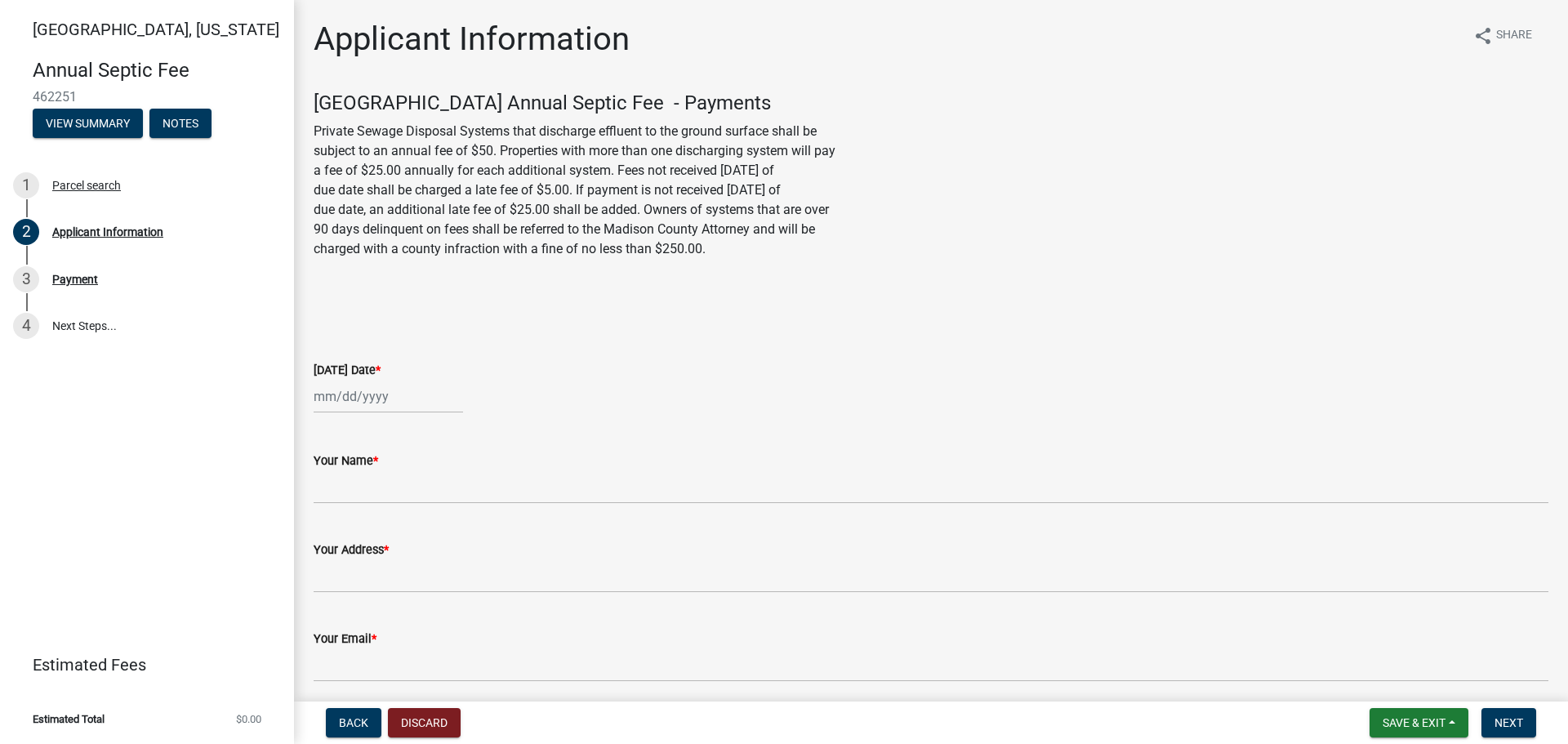
click at [412, 413] on div at bounding box center [388, 397] width 150 height 34
select select "8"
select select "2025"
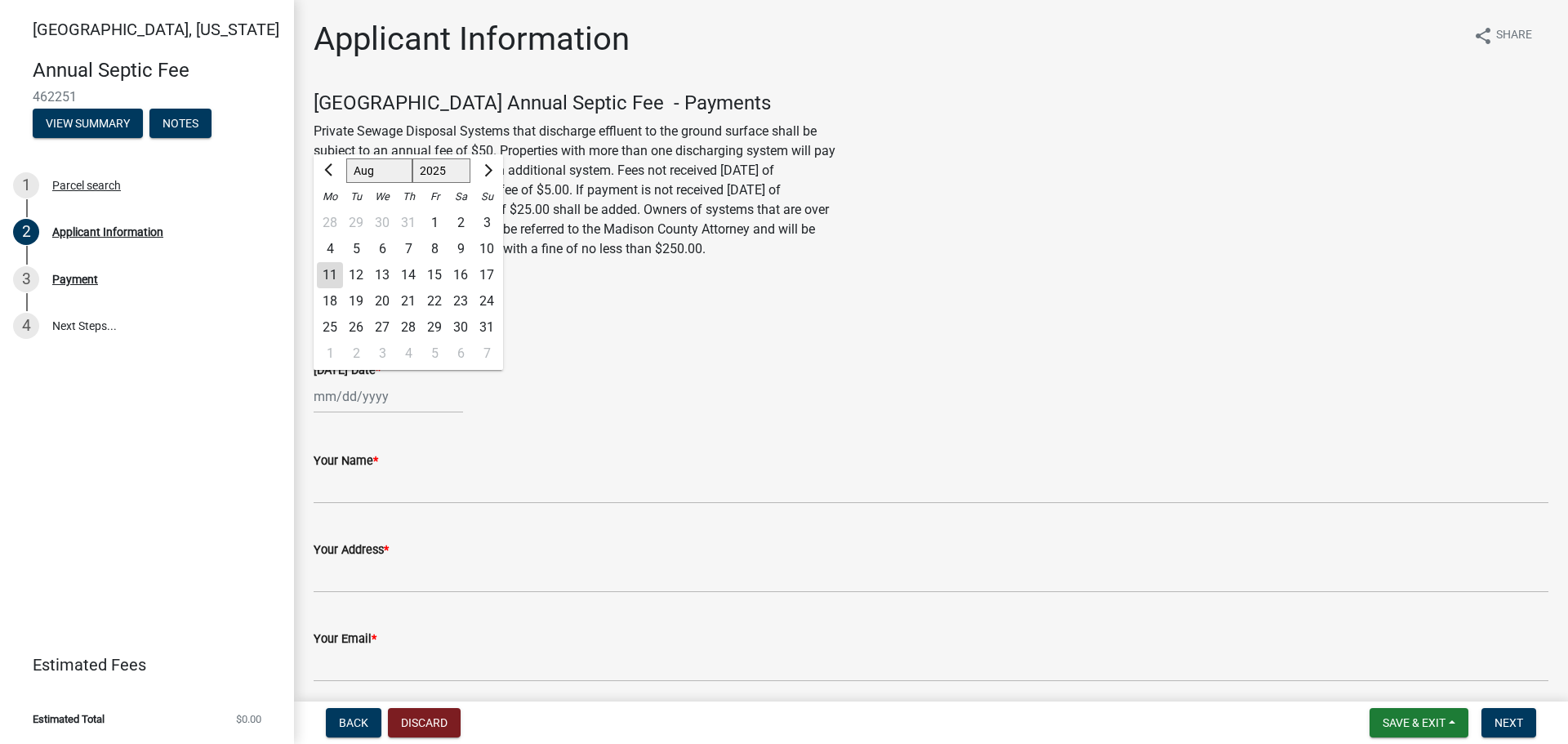
click at [338, 288] on div "11" at bounding box center [329, 275] width 26 height 26
type input "[DATE]"
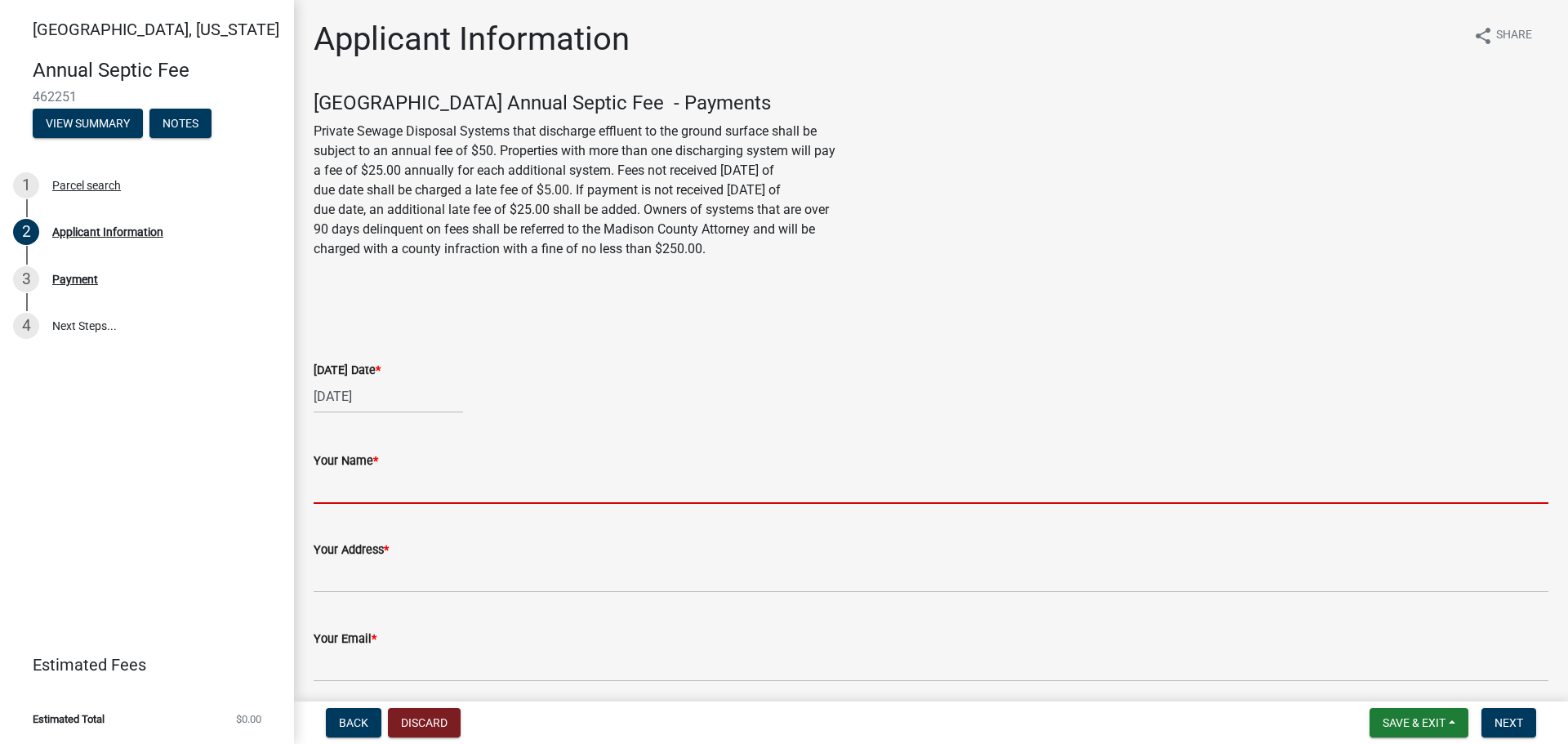
click at [403, 504] on input "Your Name *" at bounding box center [931, 488] width 1235 height 34
type input "[PERSON_NAME]"
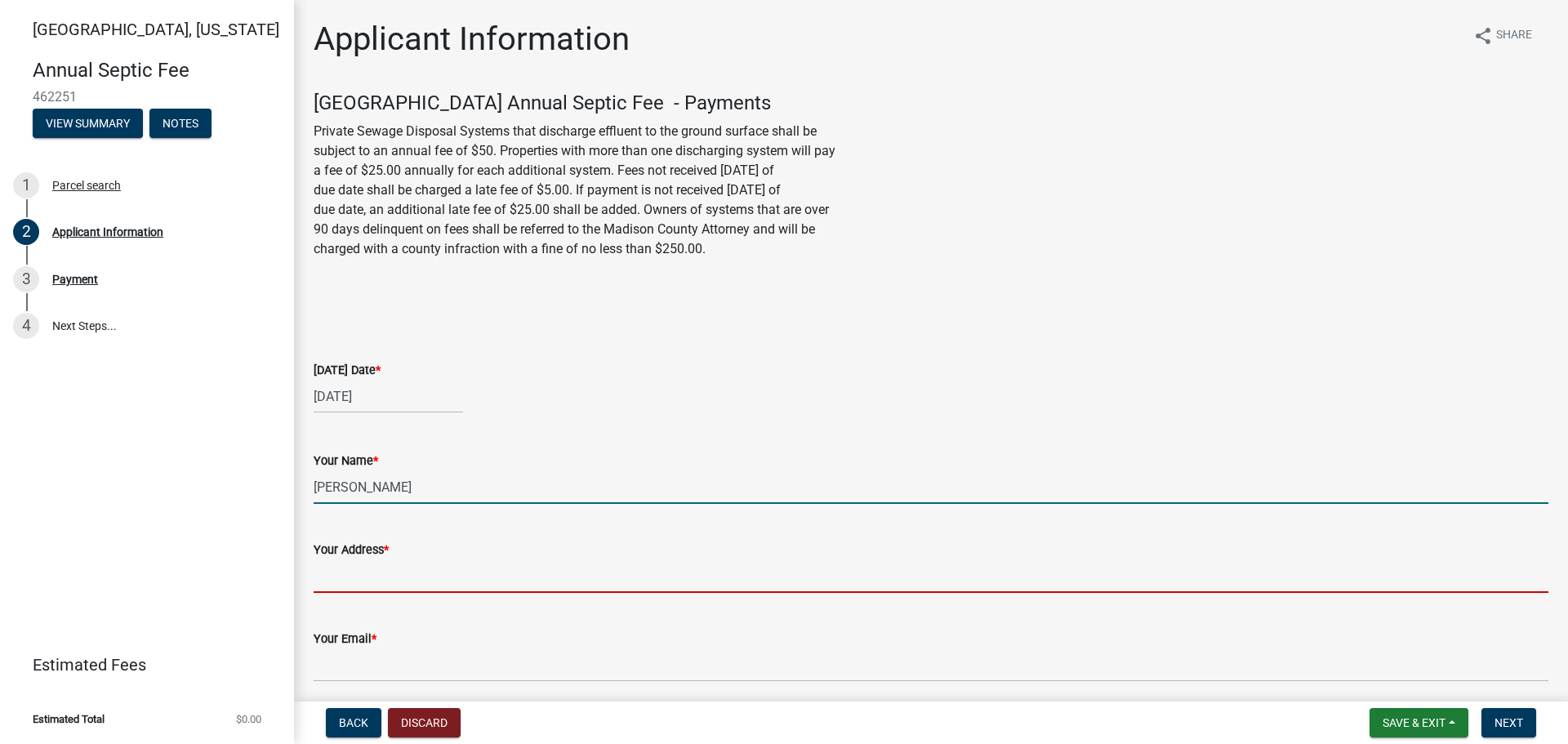
type input "1639 [PERSON_NAME]"
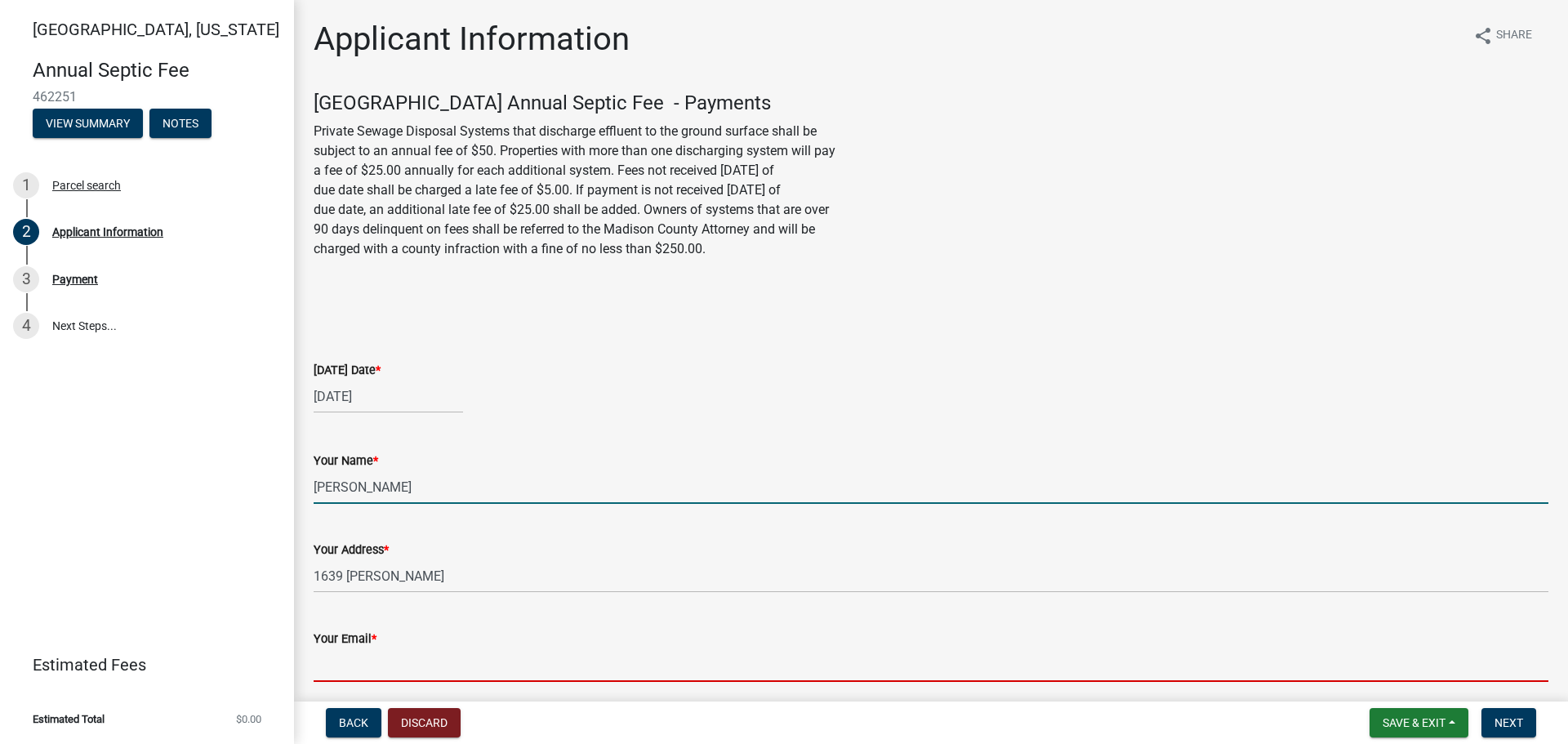
type input "[PERSON_NAME][EMAIL_ADDRESS][PERSON_NAME][DOMAIN_NAME]"
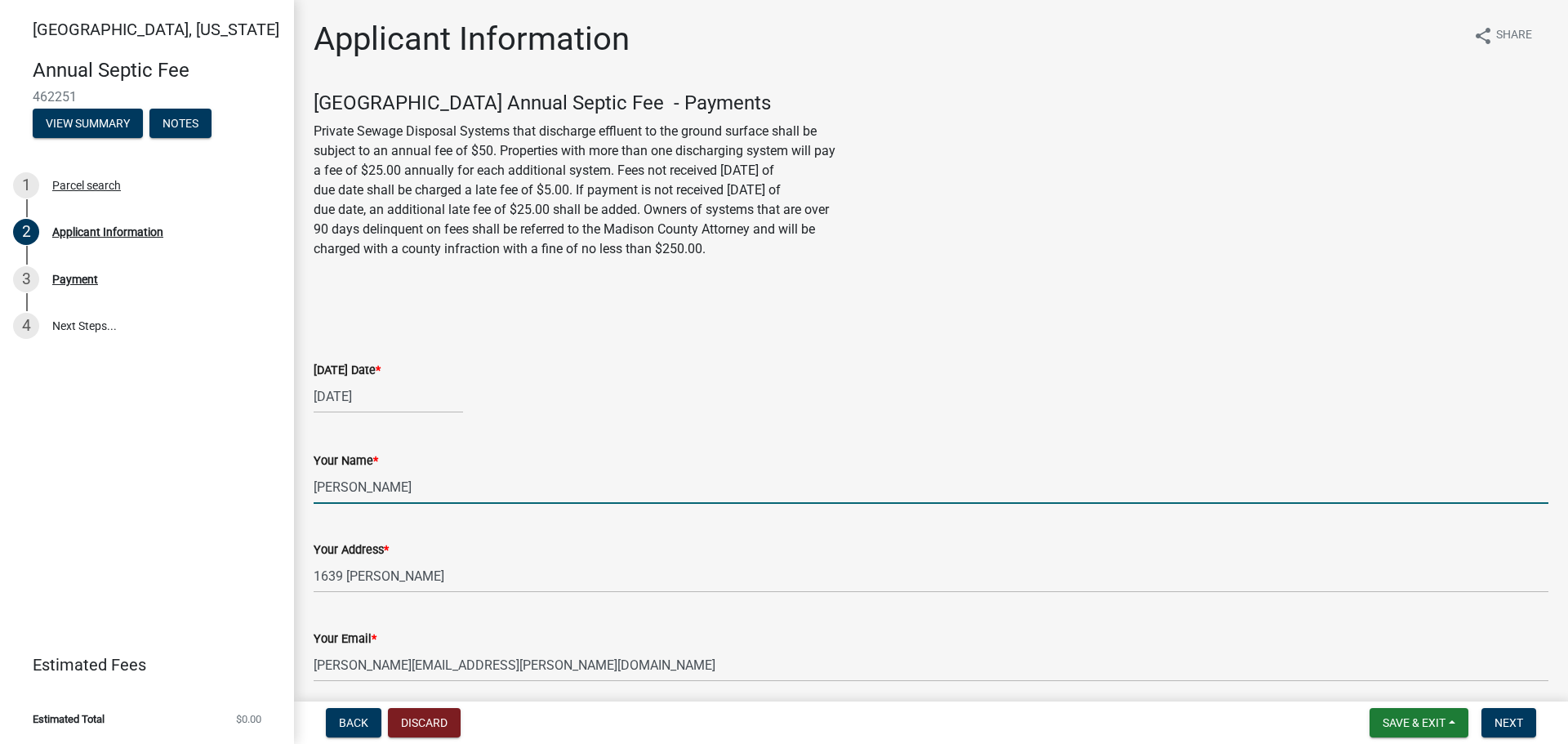
type input "5159794341"
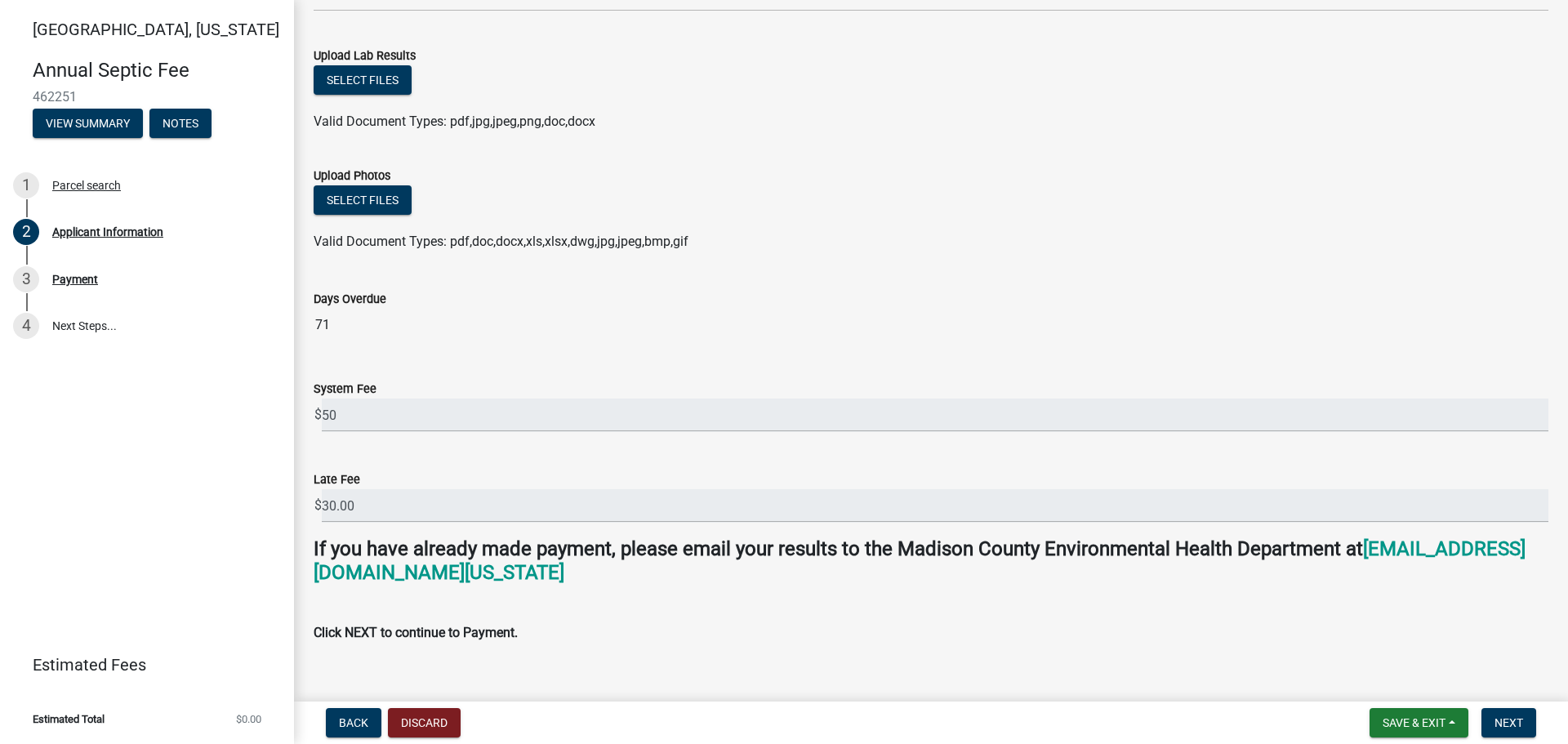
scroll to position [871, 0]
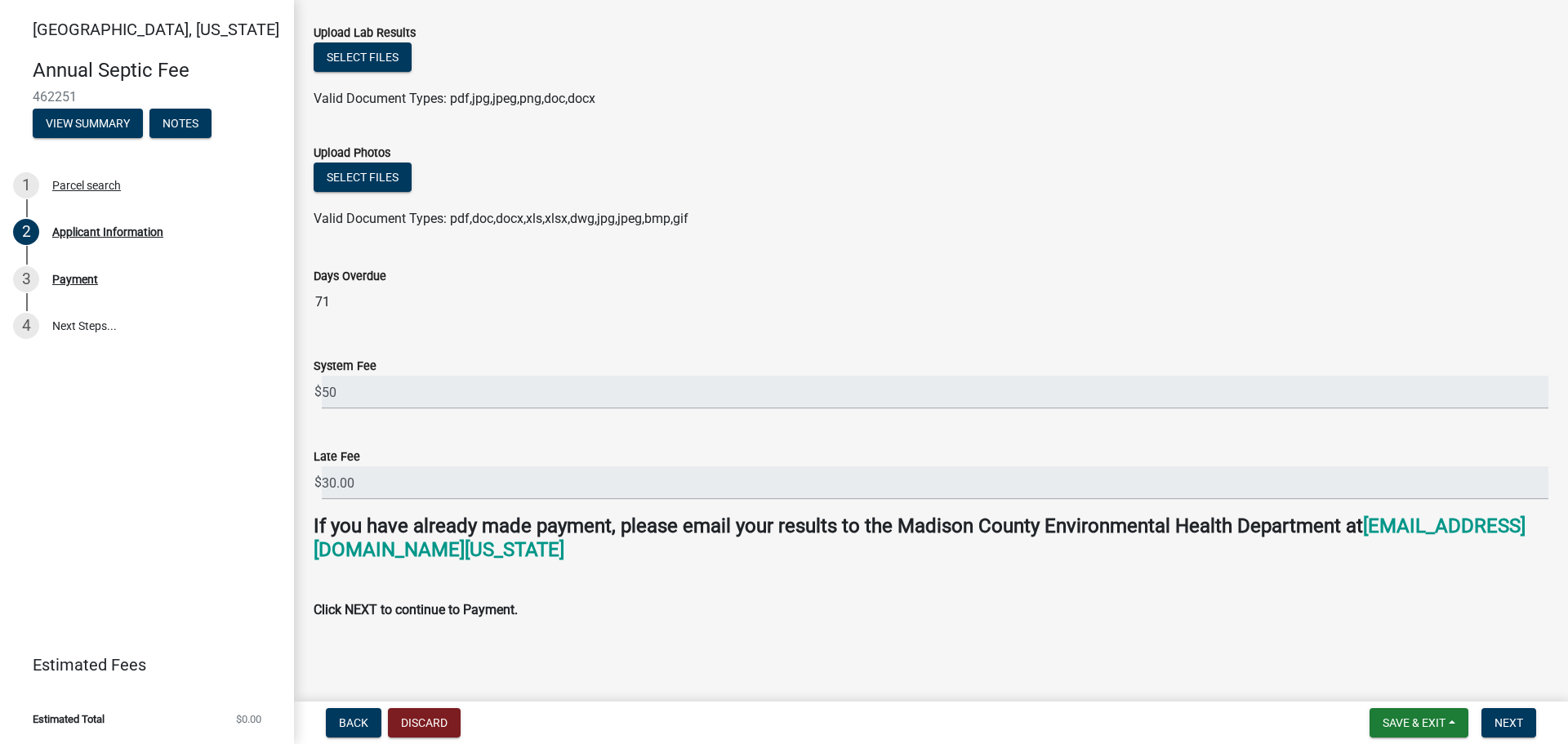
type input "1"
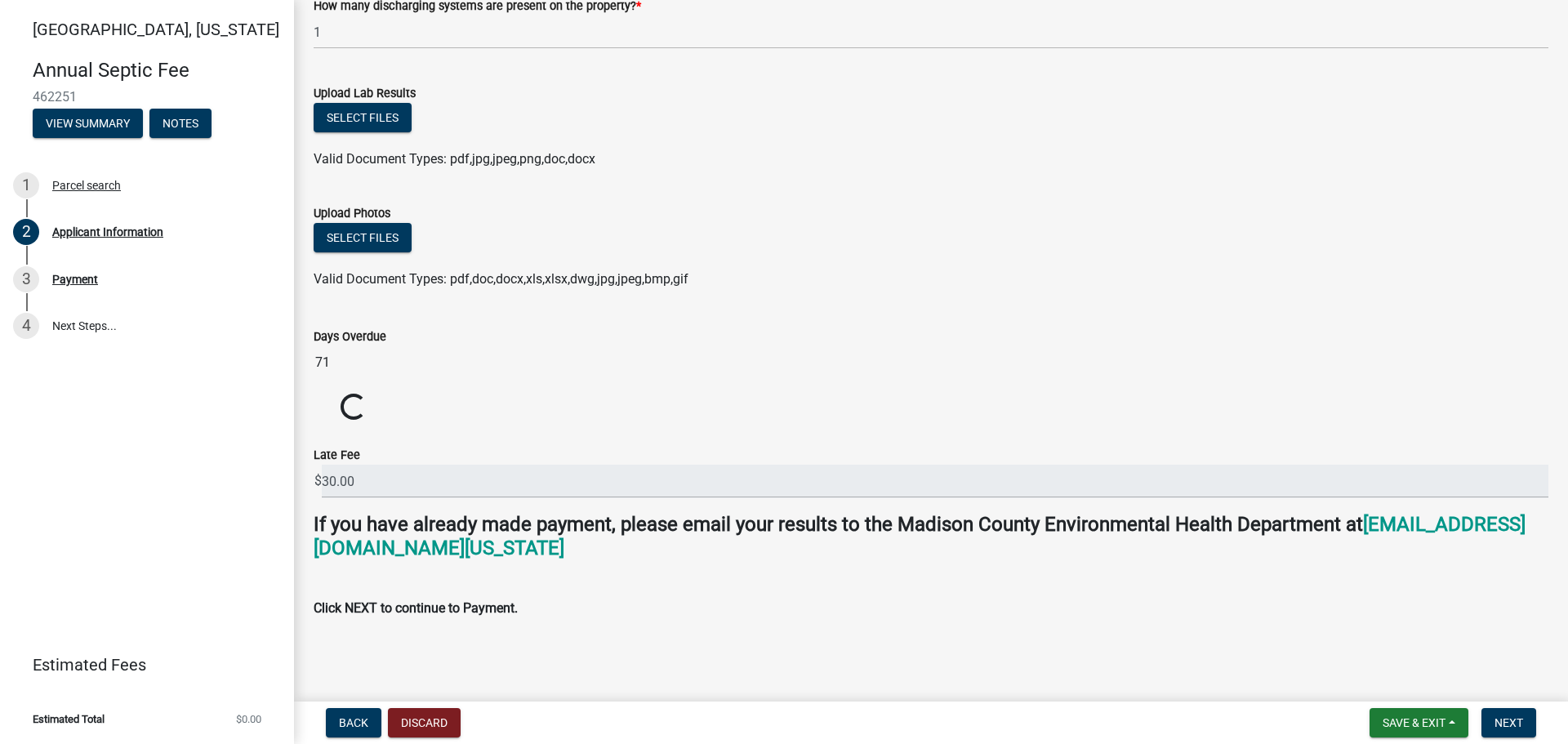
click at [807, 136] on div "Select files" at bounding box center [931, 120] width 1235 height 34
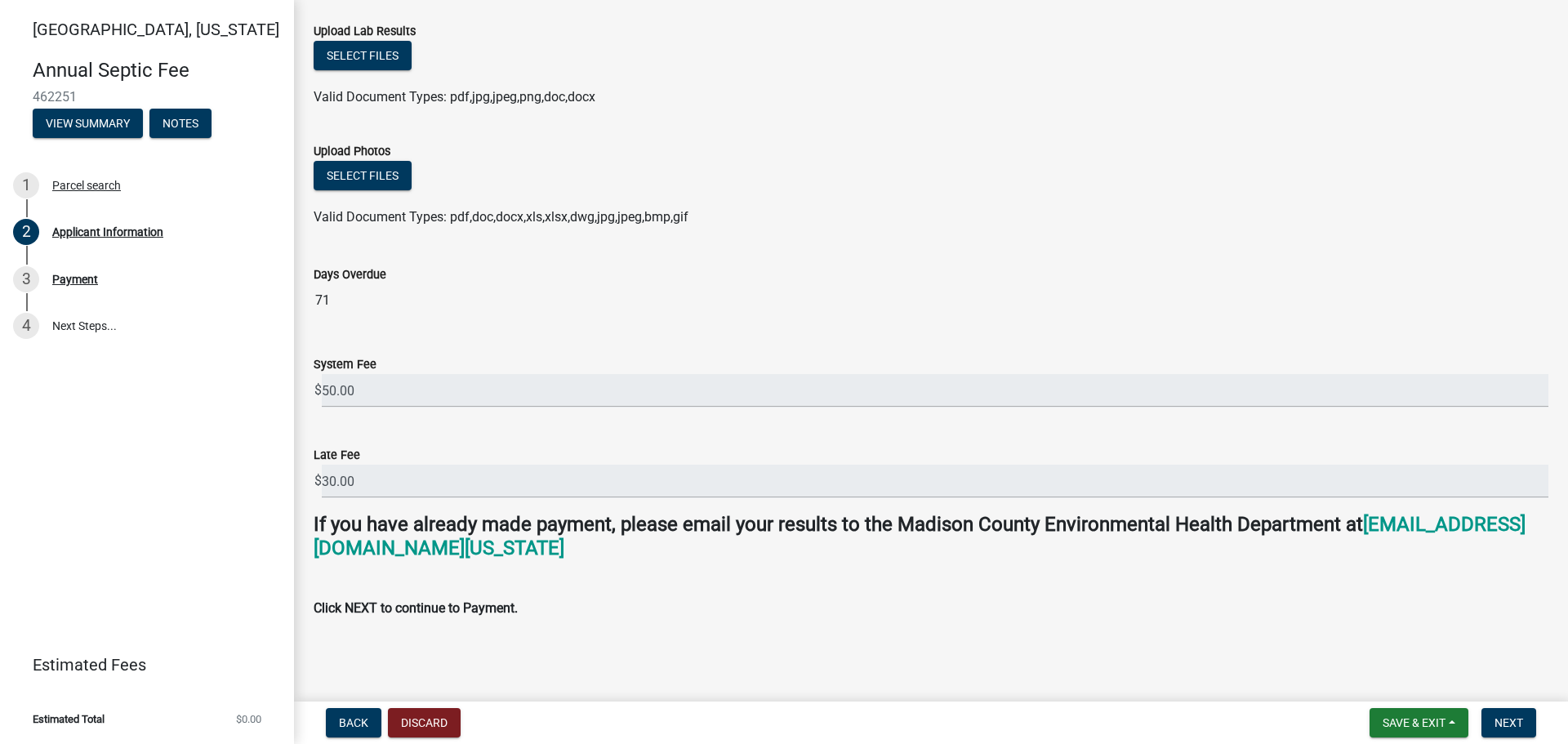
scroll to position [1249, 0]
click at [1495, 716] on span "Next" at bounding box center [1509, 723] width 28 height 13
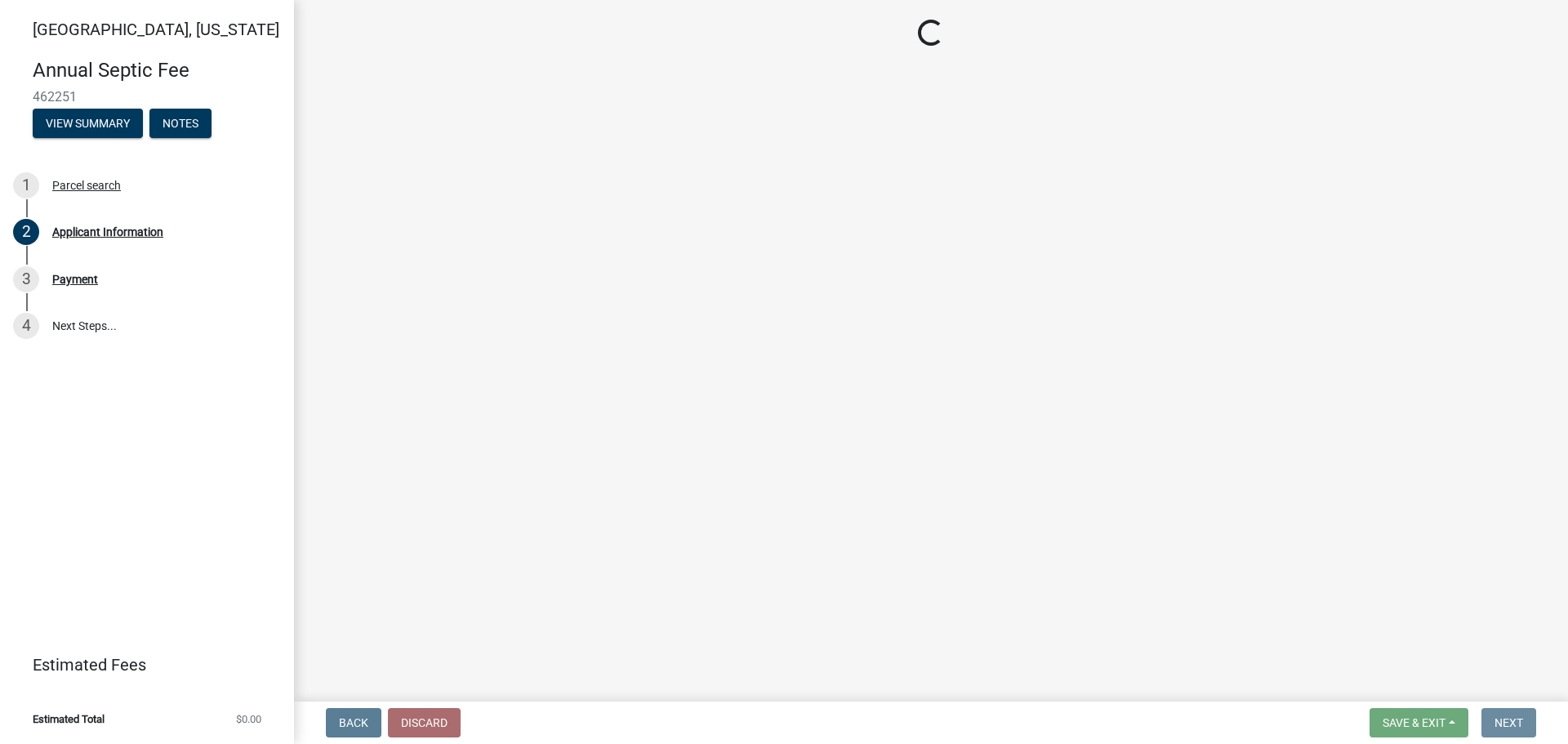
scroll to position [0, 0]
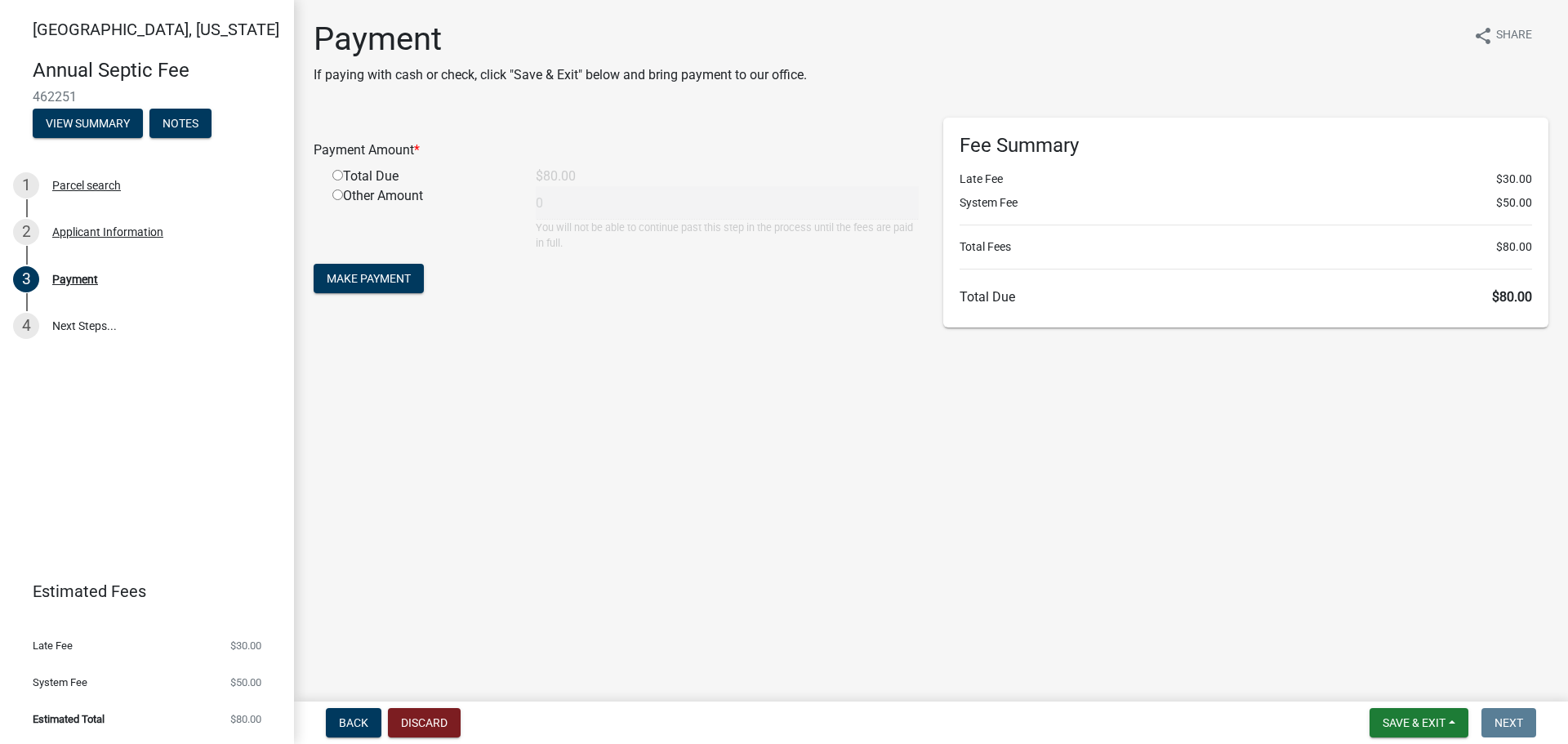
click at [343, 181] on input "radio" at bounding box center [338, 175] width 11 height 11
radio input "true"
type input "80"
click at [411, 285] on span "Make Payment" at bounding box center [368, 279] width 85 height 13
